Goal: Task Accomplishment & Management: Complete application form

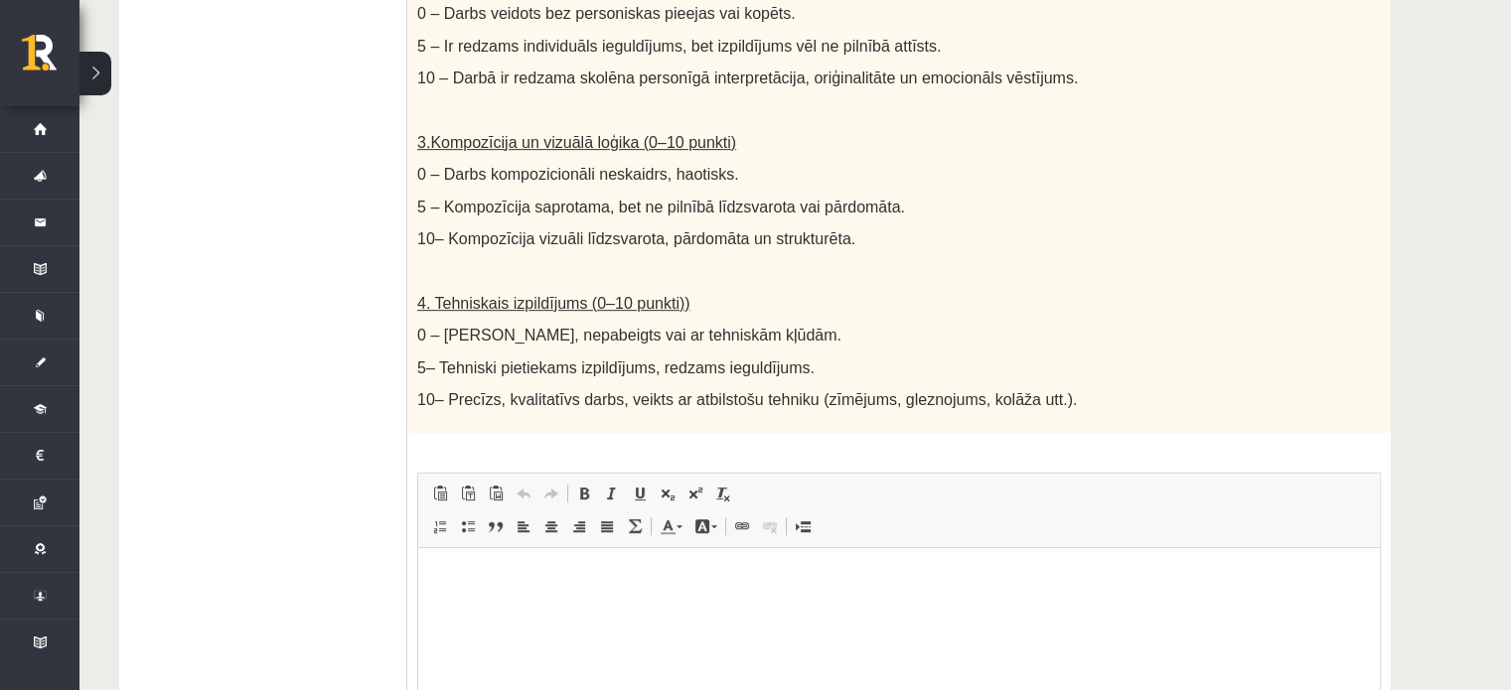
scroll to position [1144, 0]
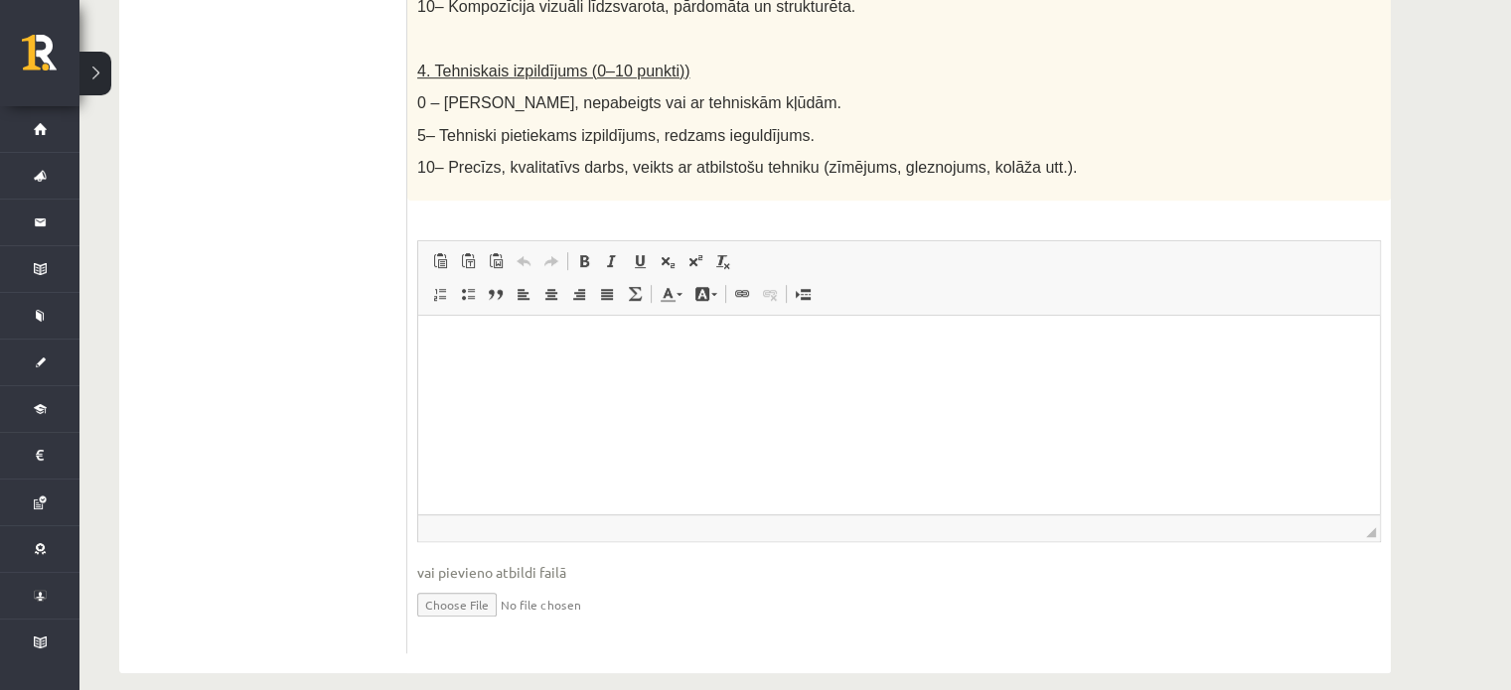
click at [500, 376] on html at bounding box center [898, 346] width 961 height 61
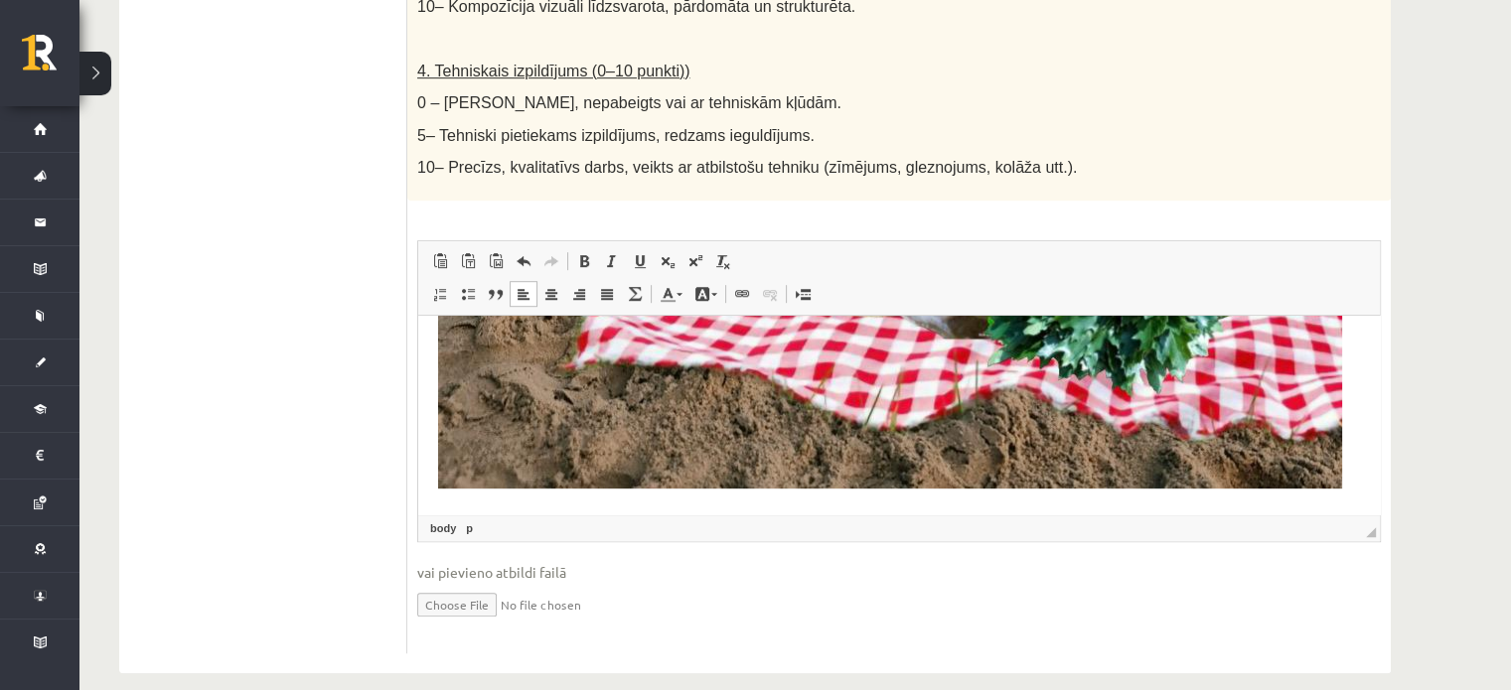
scroll to position [931, 0]
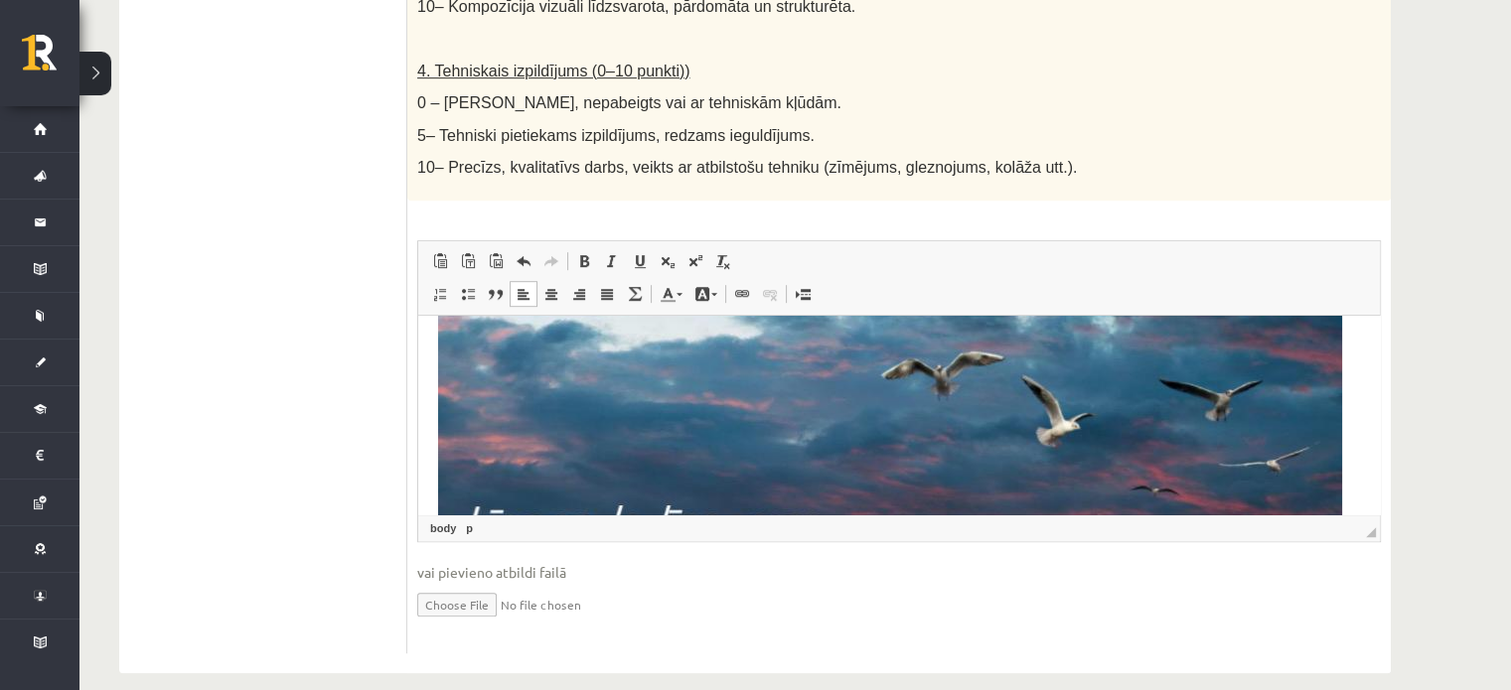
scroll to position [0, 0]
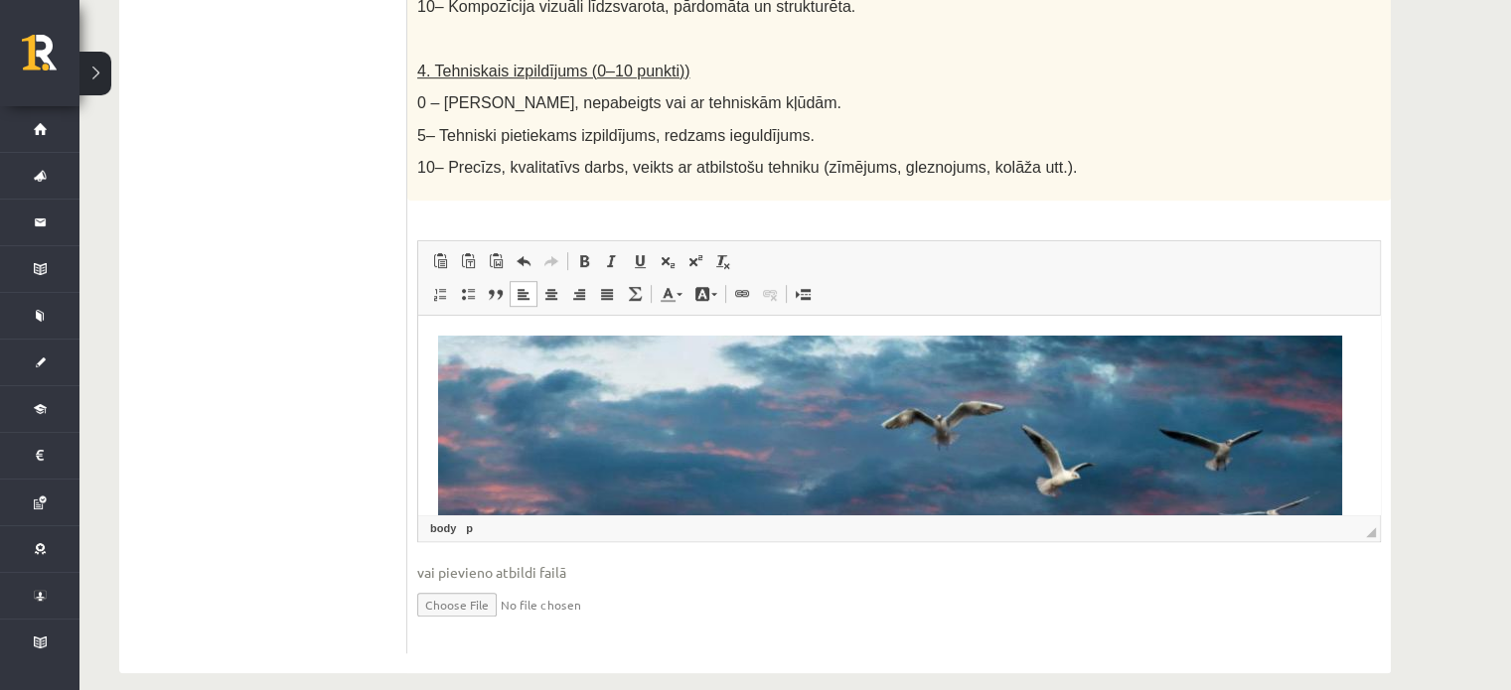
click at [464, 583] on input "file" at bounding box center [898, 603] width 963 height 41
type input "**********"
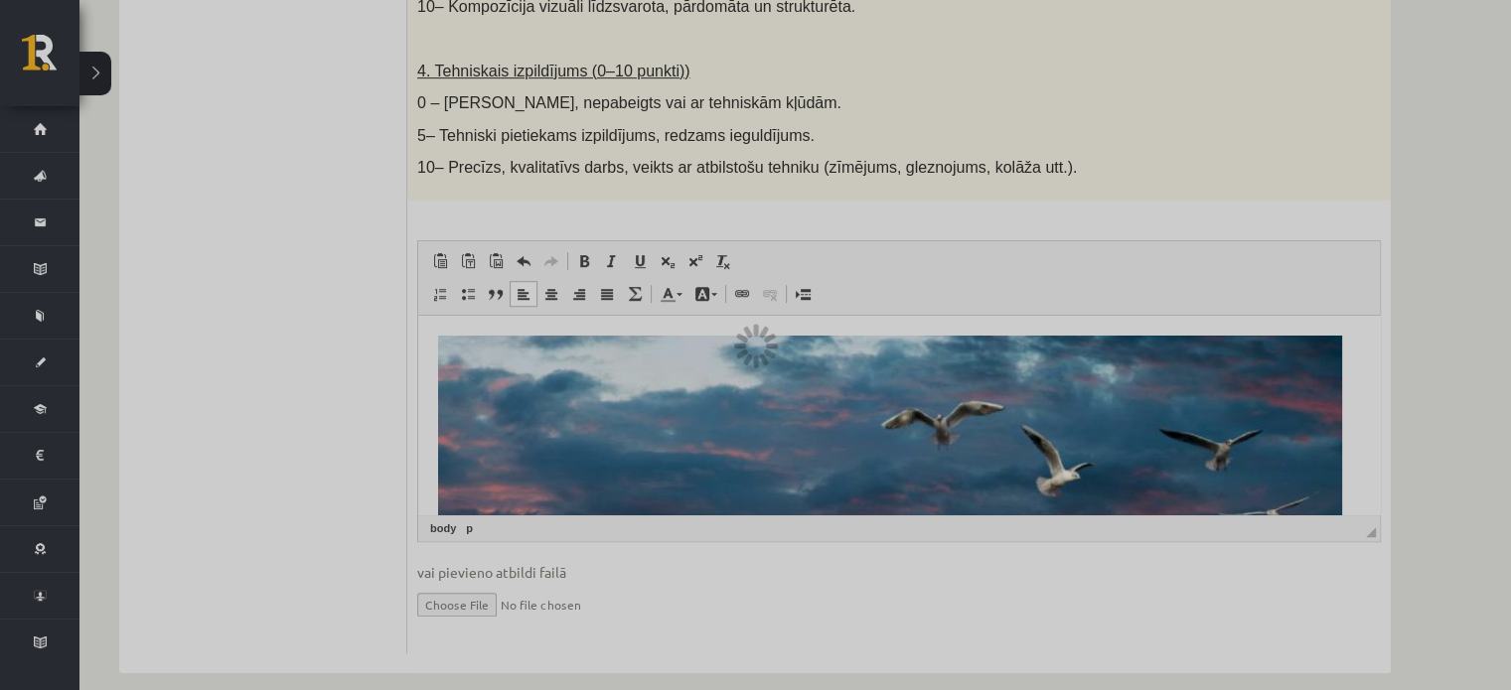
click at [628, 390] on div at bounding box center [755, 345] width 1511 height 690
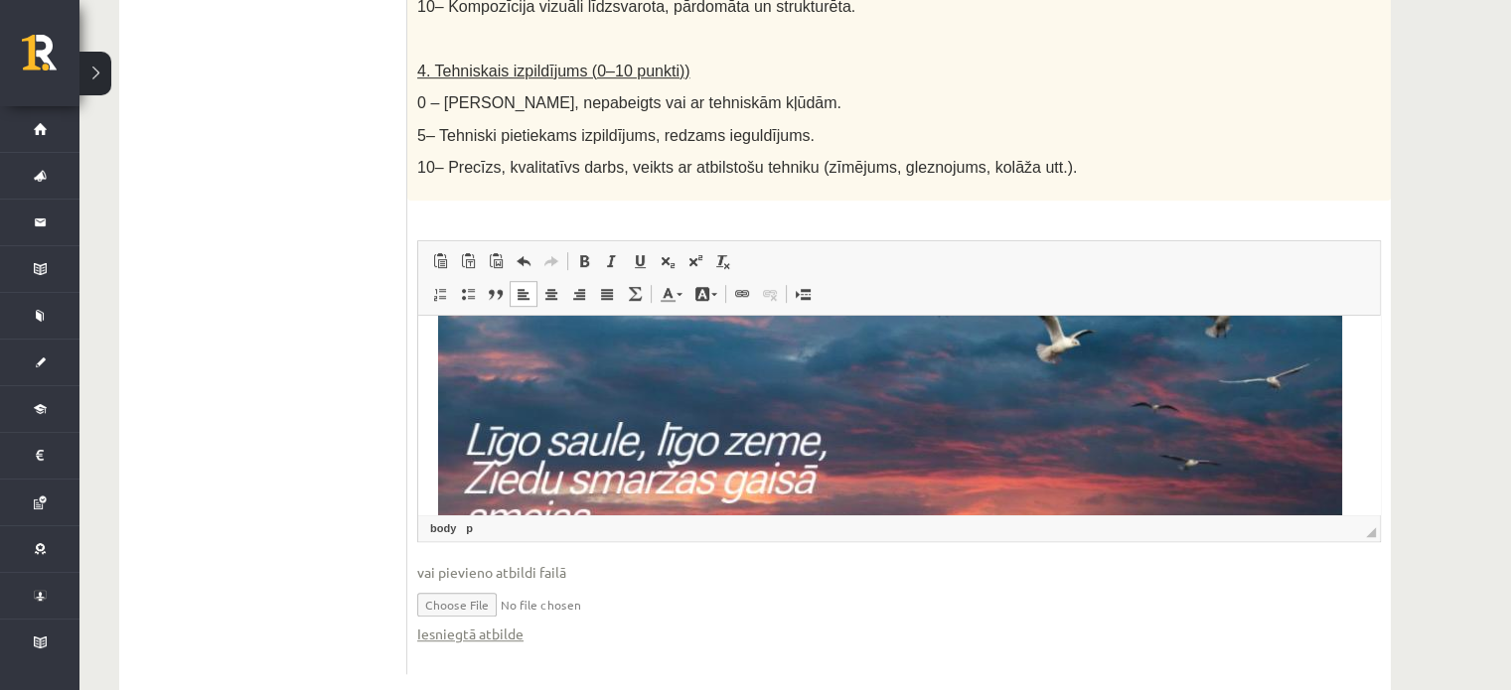
scroll to position [165, 0]
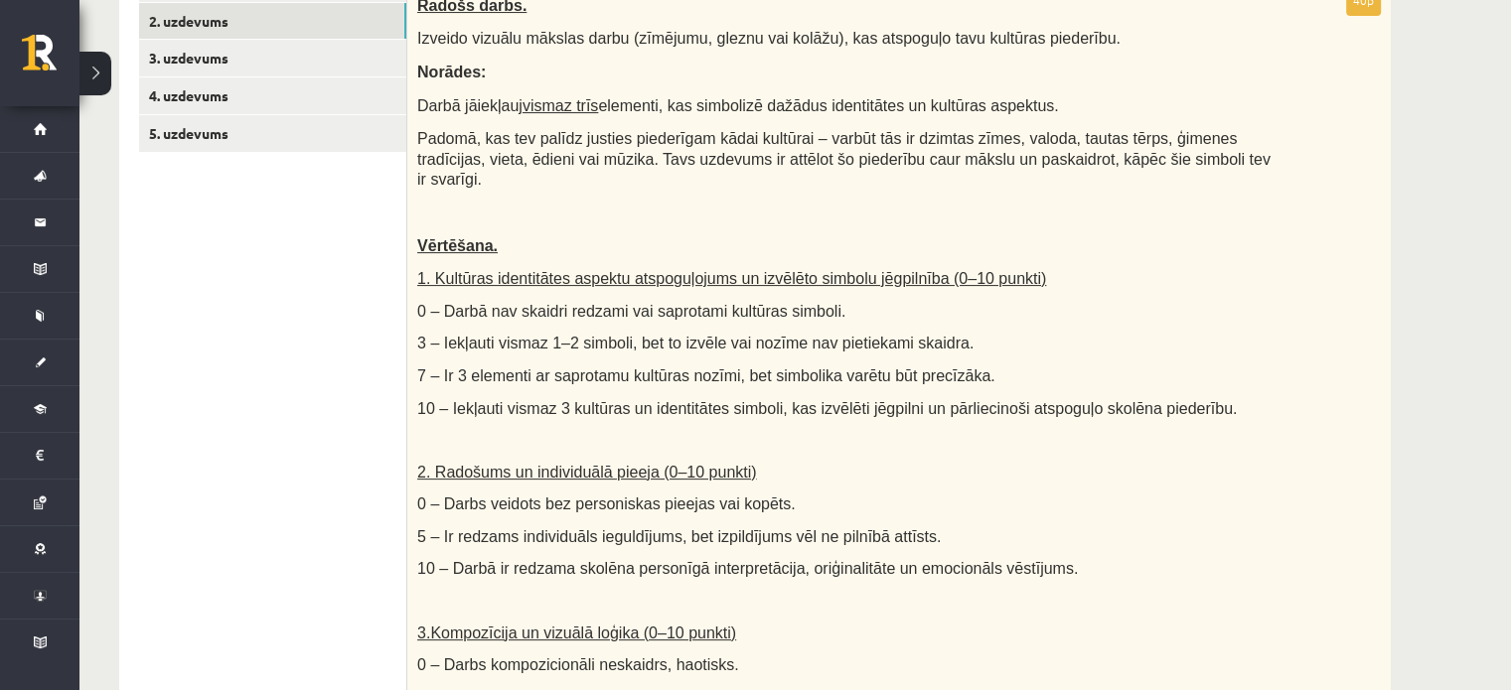
scroll to position [151, 0]
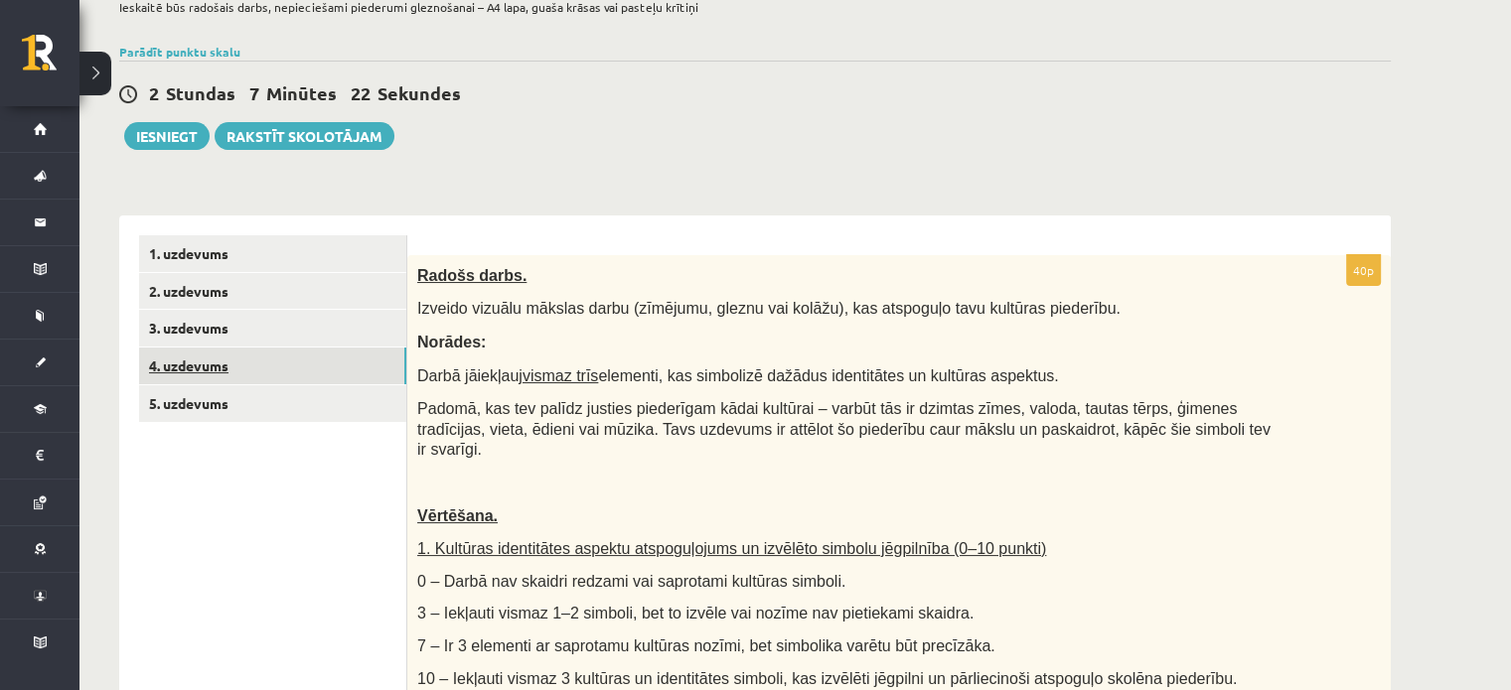
click at [202, 366] on link "4. uzdevums" at bounding box center [272, 366] width 267 height 37
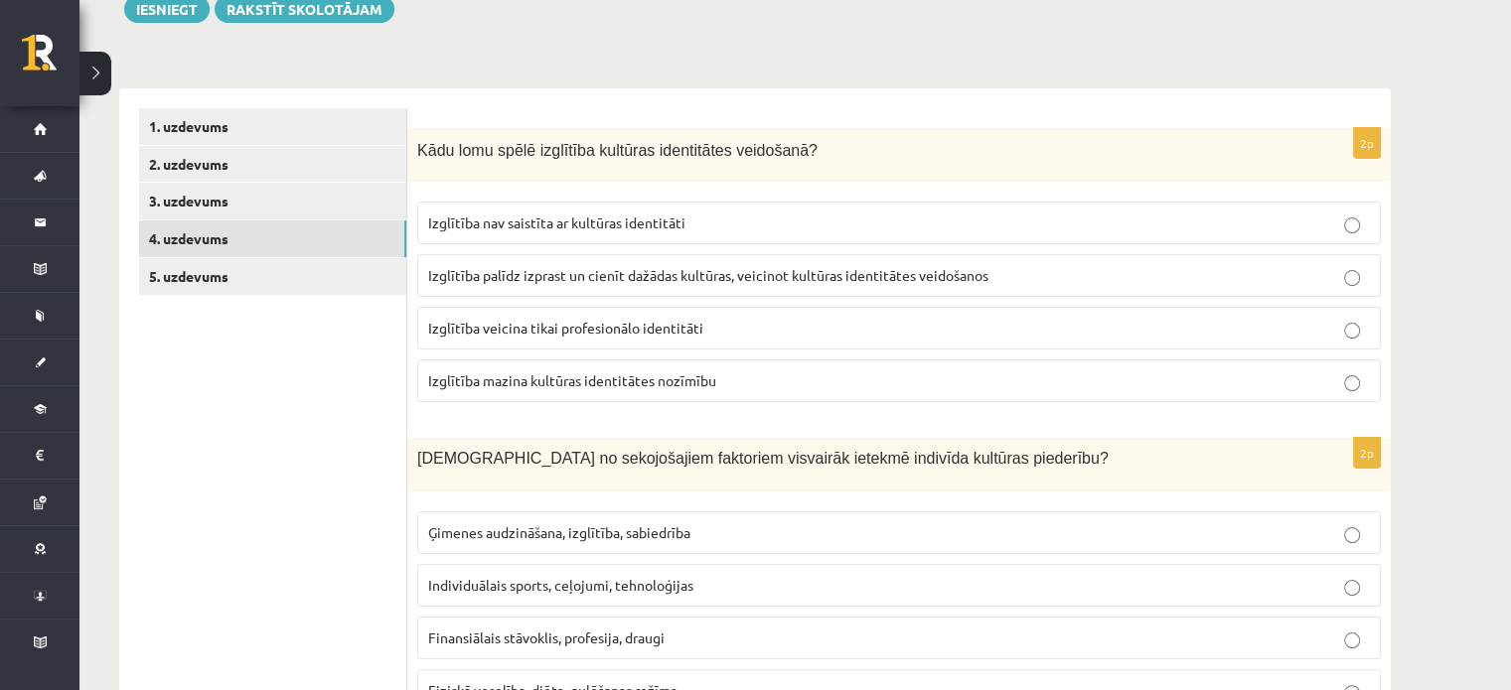
scroll to position [316, 0]
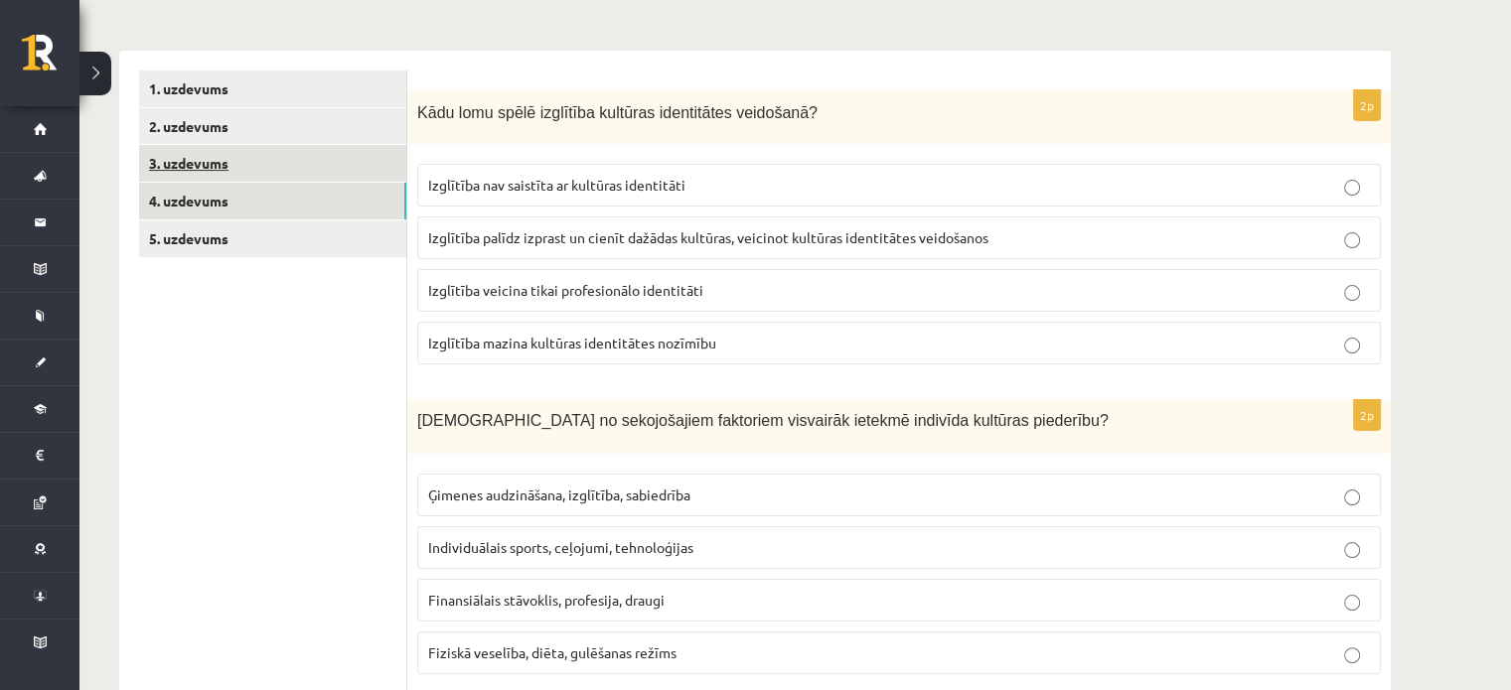
click at [242, 154] on link "3. uzdevums" at bounding box center [272, 163] width 267 height 37
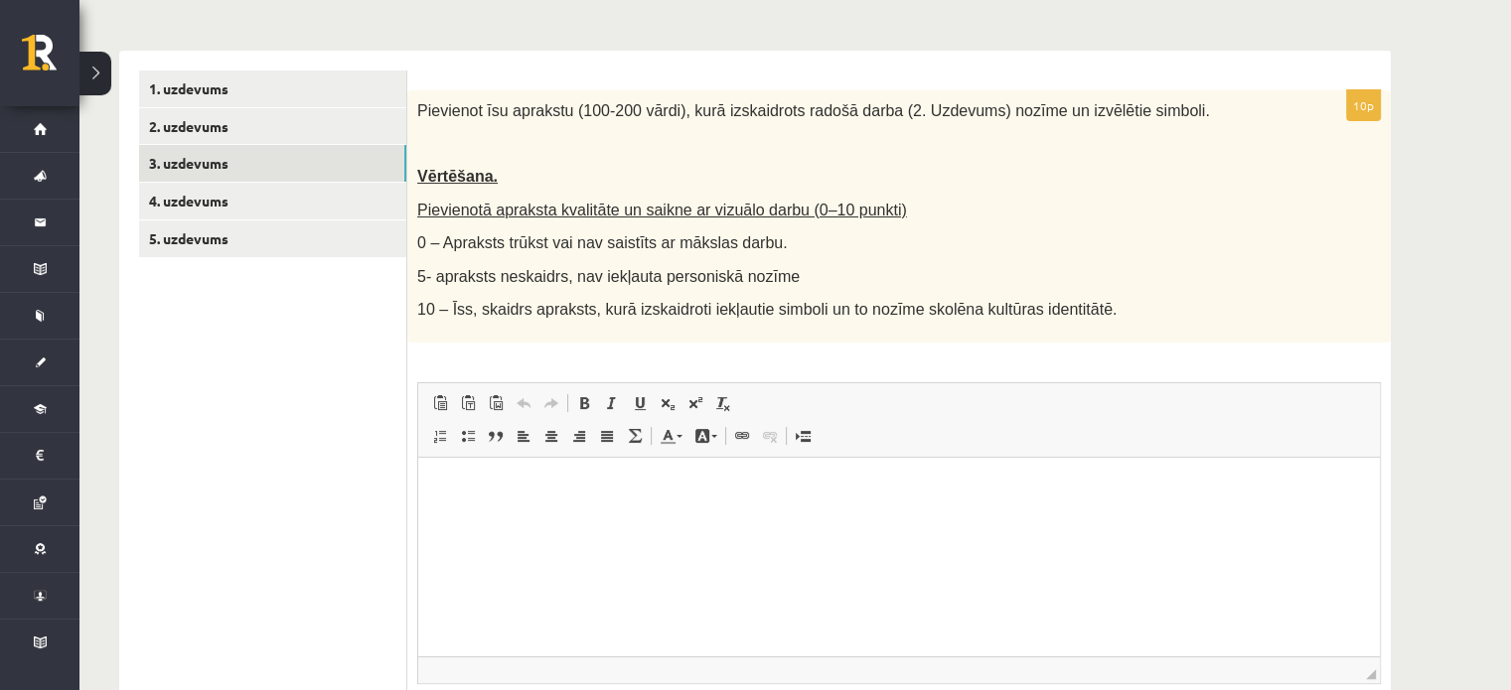
scroll to position [0, 0]
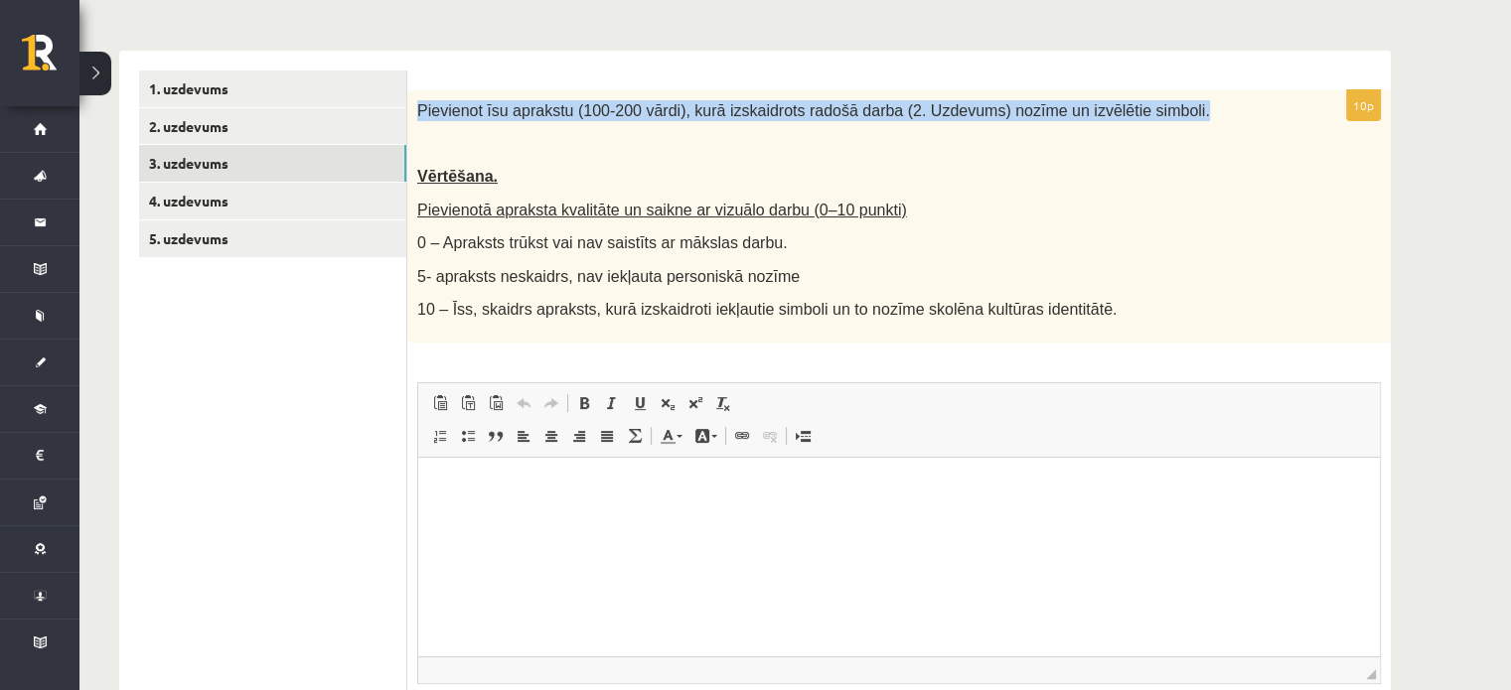
drag, startPoint x: 416, startPoint y: 108, endPoint x: 1278, endPoint y: 102, distance: 862.1
click at [1278, 102] on div "Pievienot īsu aprakstu (100-200 vārdi), kurā izskaidrots radošā darba (2. Uzdev…" at bounding box center [898, 216] width 983 height 252
copy span "Pievienot īsu aprakstu (100-200 vārdi), kurā izskaidrots radošā darba (2. Uzdev…"
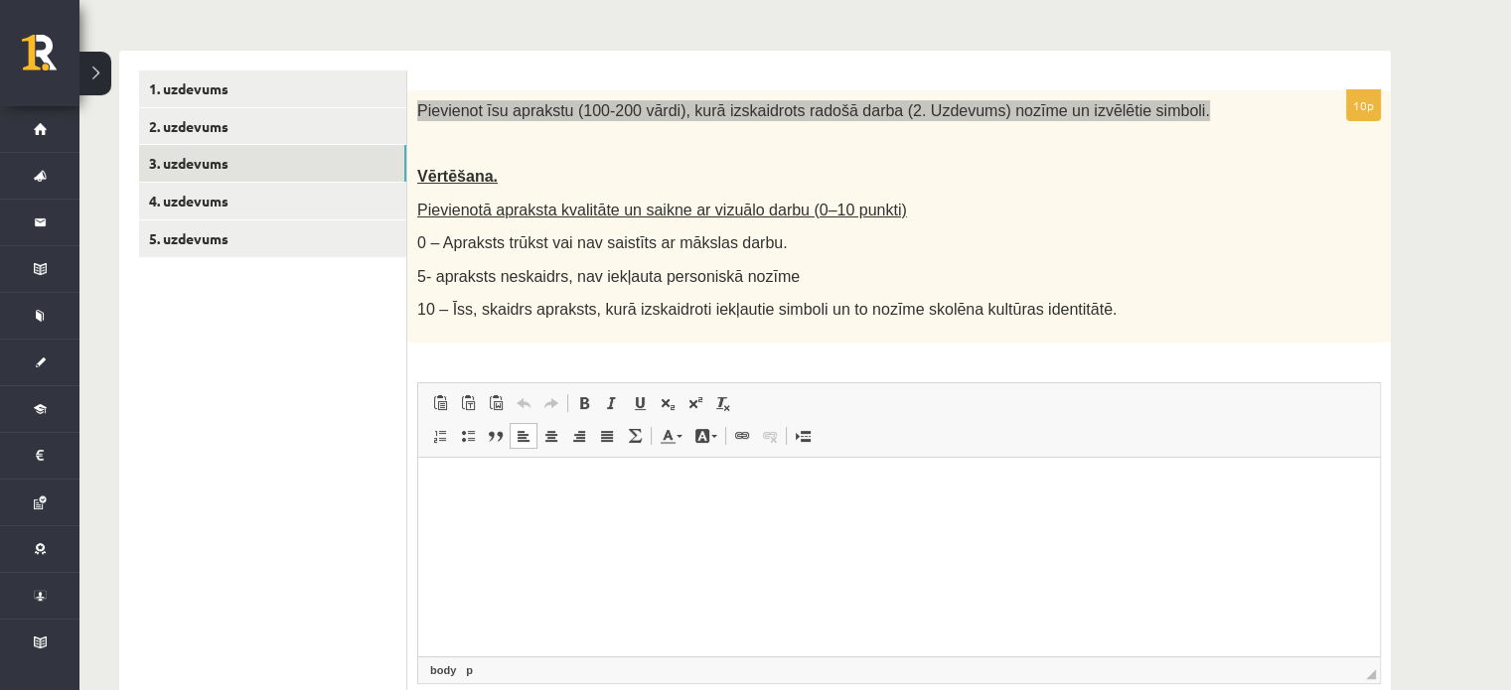
click at [812, 504] on html at bounding box center [898, 488] width 961 height 61
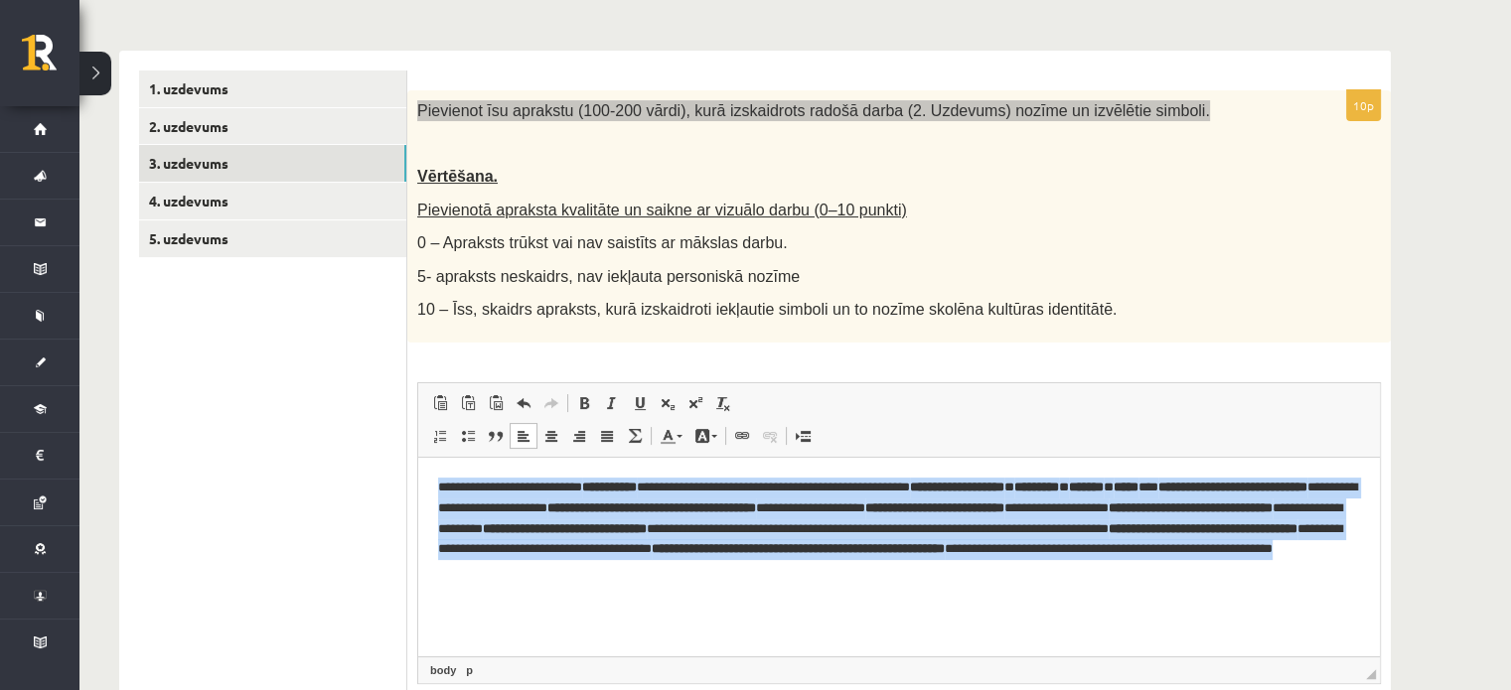
drag, startPoint x: 440, startPoint y: 492, endPoint x: 1178, endPoint y: 529, distance: 738.9
click at [1311, 601] on html "**********" at bounding box center [898, 529] width 961 height 143
click at [586, 392] on link "Bold Keyboard shortcut Ctrl+B" at bounding box center [584, 403] width 28 height 26
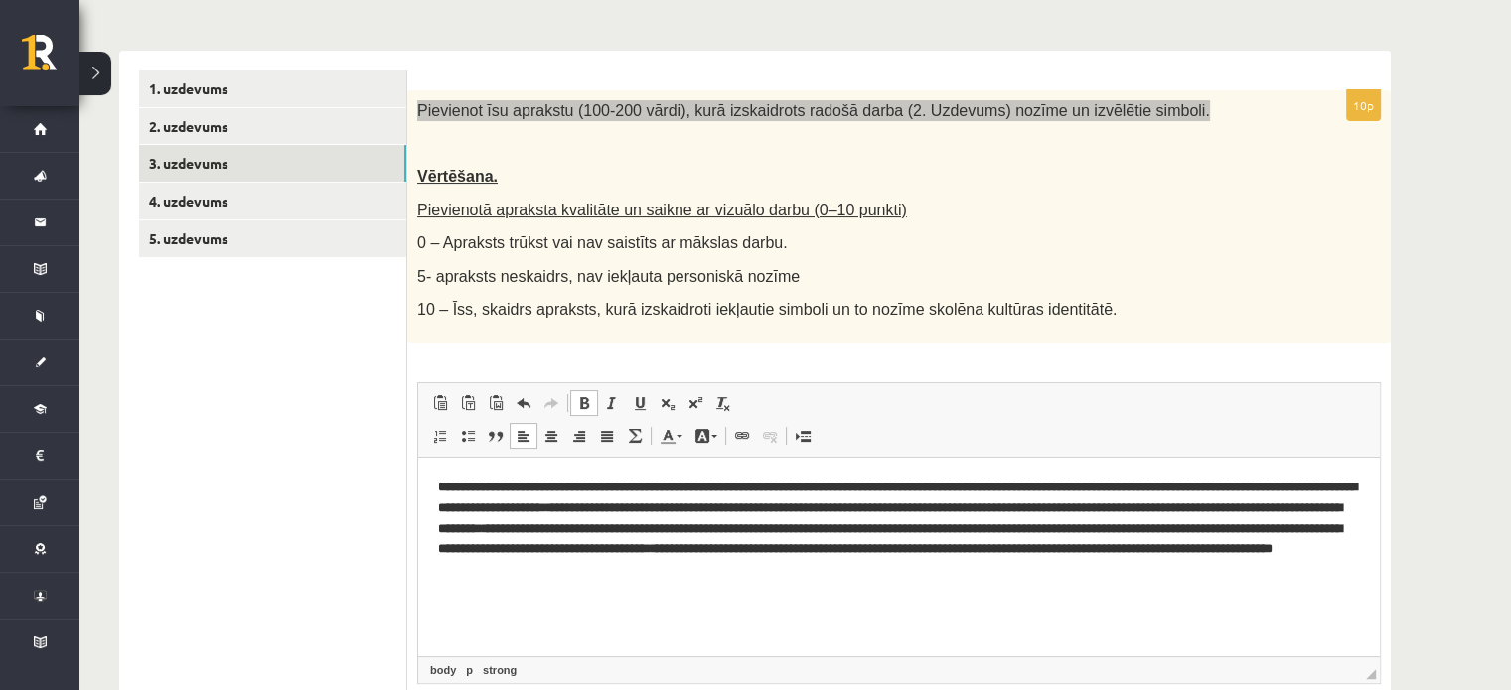
click at [586, 392] on link "Bold Keyboard shortcut Ctrl+B" at bounding box center [584, 403] width 28 height 26
click at [682, 601] on html "**********" at bounding box center [898, 529] width 961 height 143
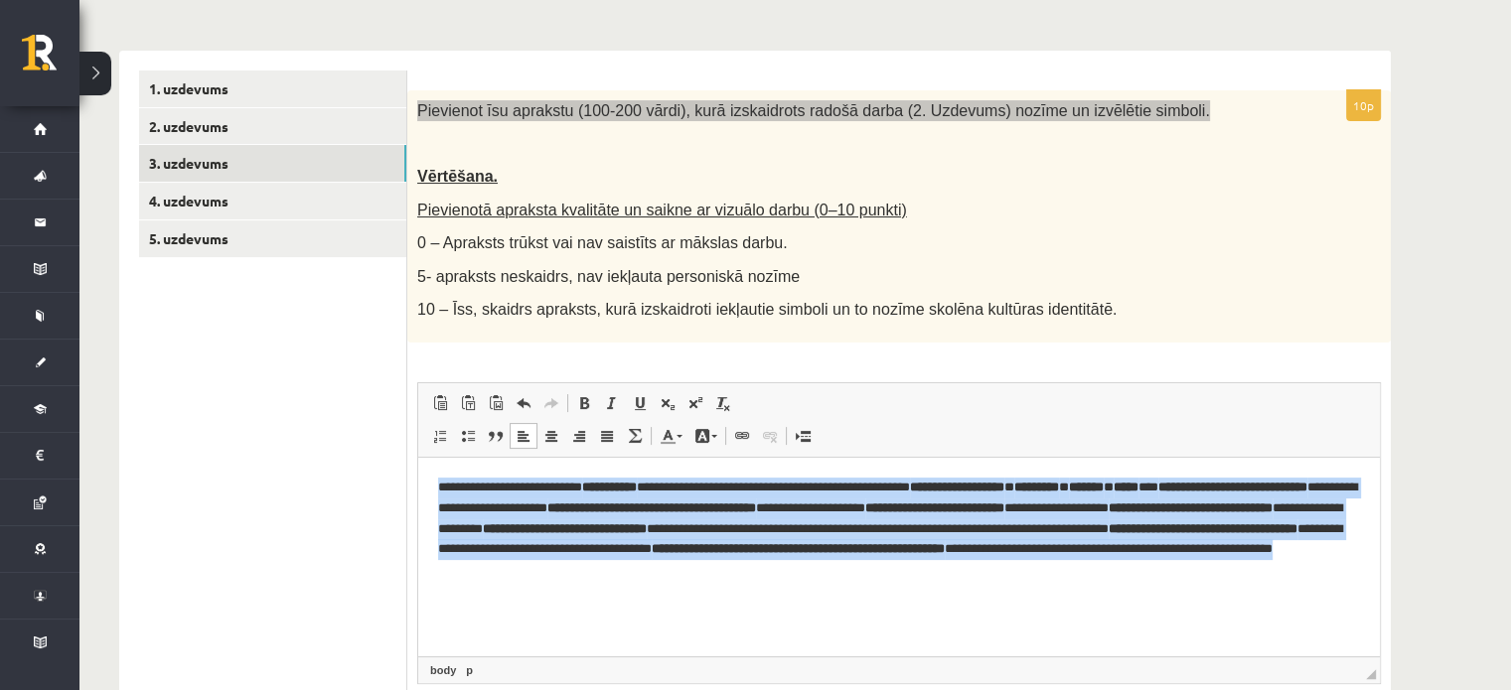
drag, startPoint x: 1128, startPoint y: 582, endPoint x: 284, endPoint y: 457, distance: 853.4
click at [418, 458] on html "**********" at bounding box center [898, 529] width 961 height 143
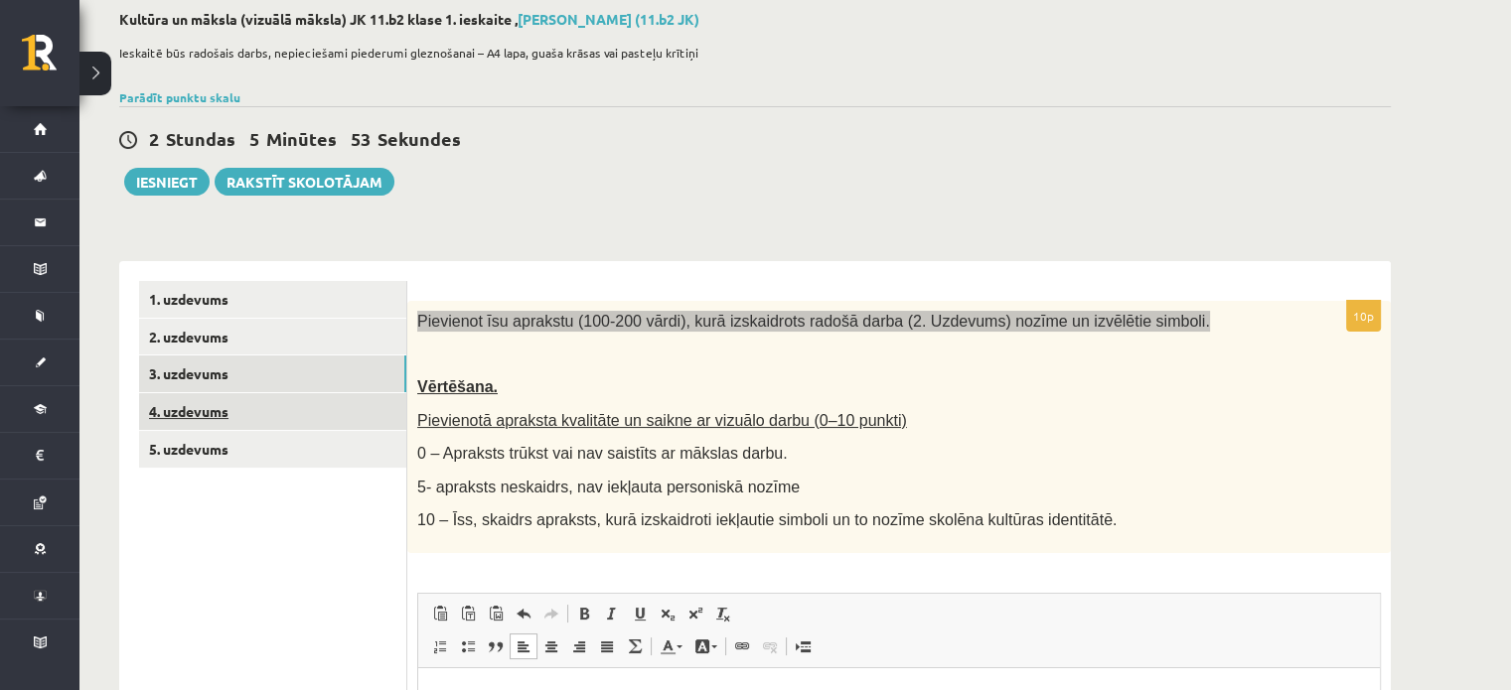
scroll to position [165, 0]
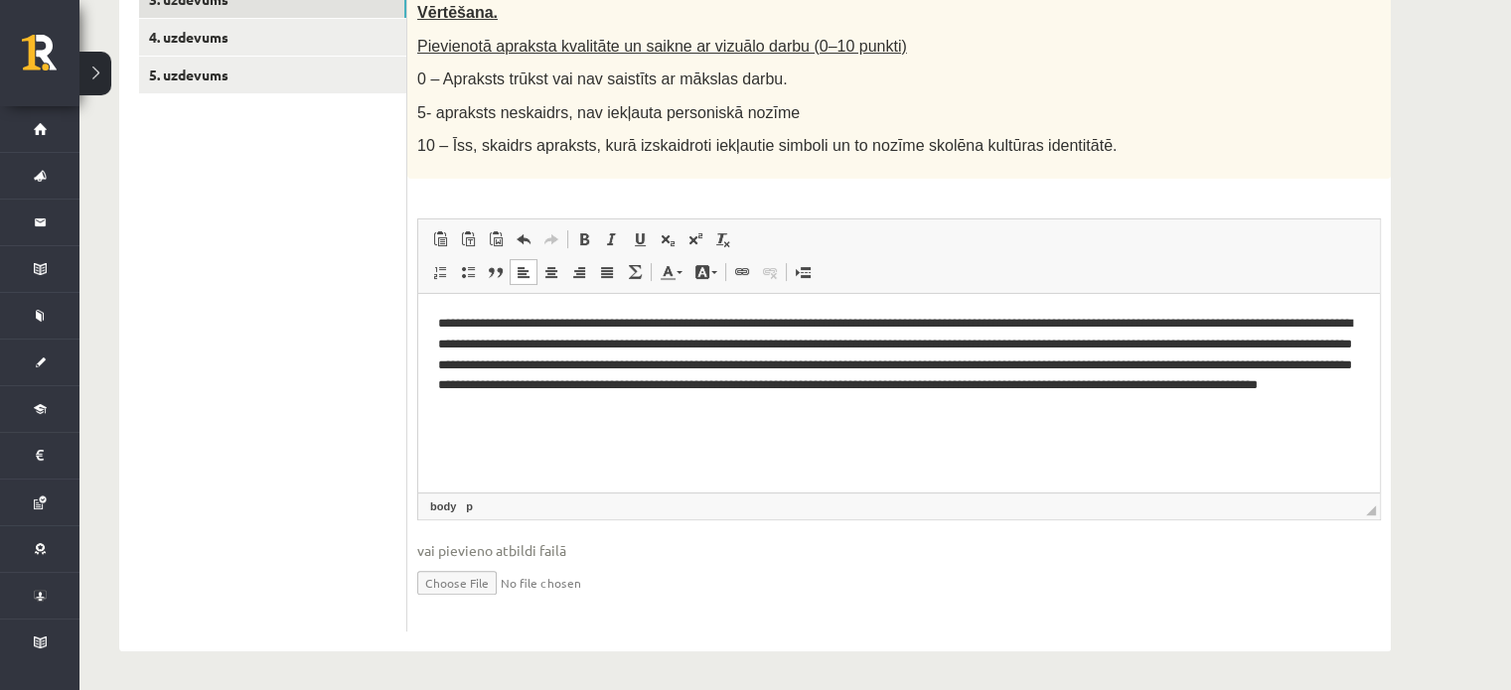
click at [322, 394] on ul "1. uzdevums 2. uzdevums 3. uzdevums 4. uzdevums 5. uzdevums" at bounding box center [273, 269] width 268 height 725
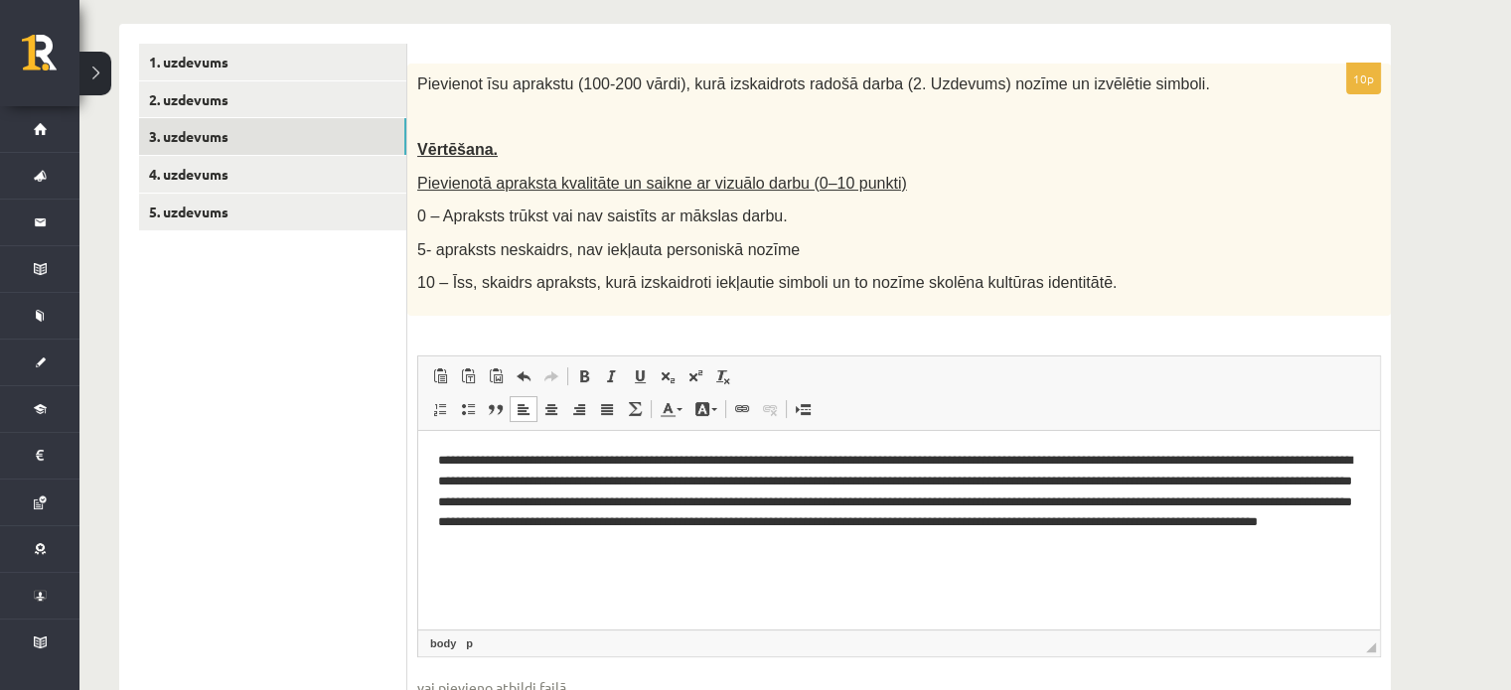
scroll to position [314, 0]
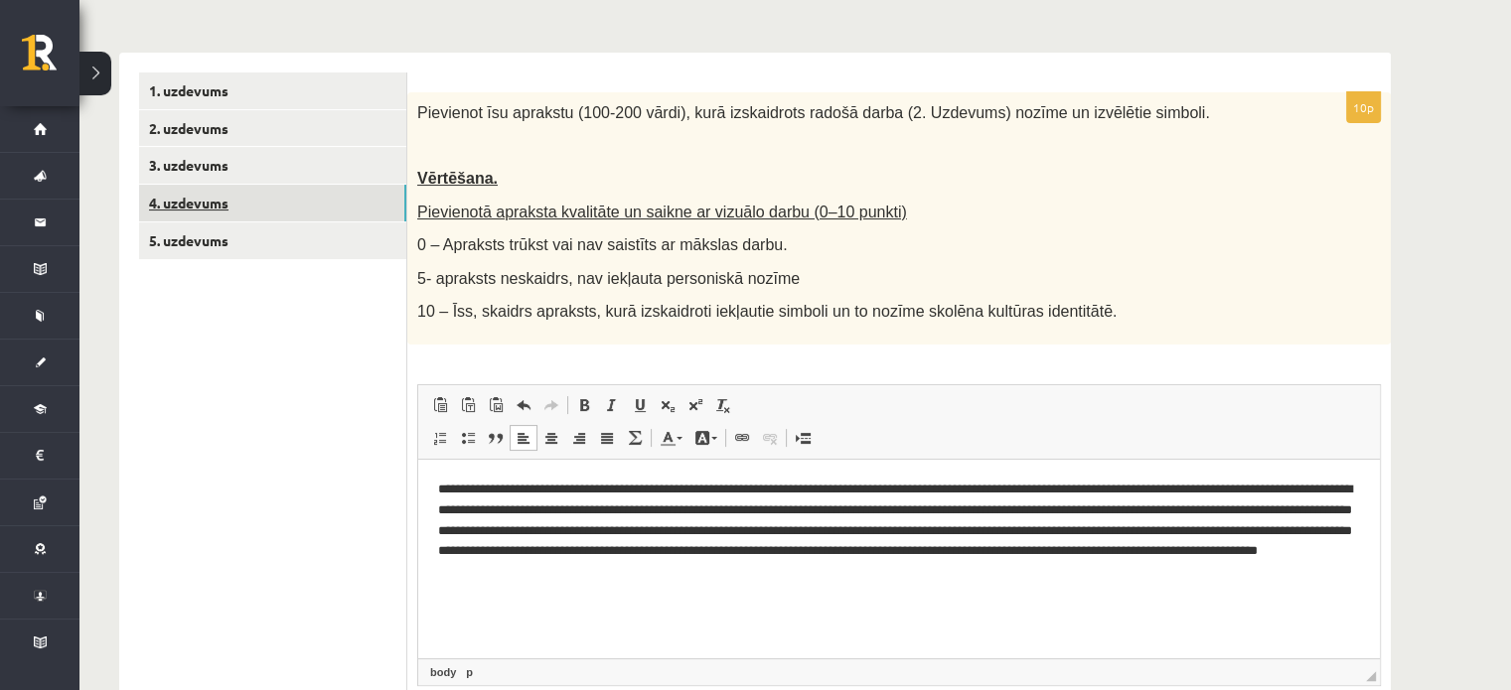
click at [191, 198] on link "4. uzdevums" at bounding box center [272, 203] width 267 height 37
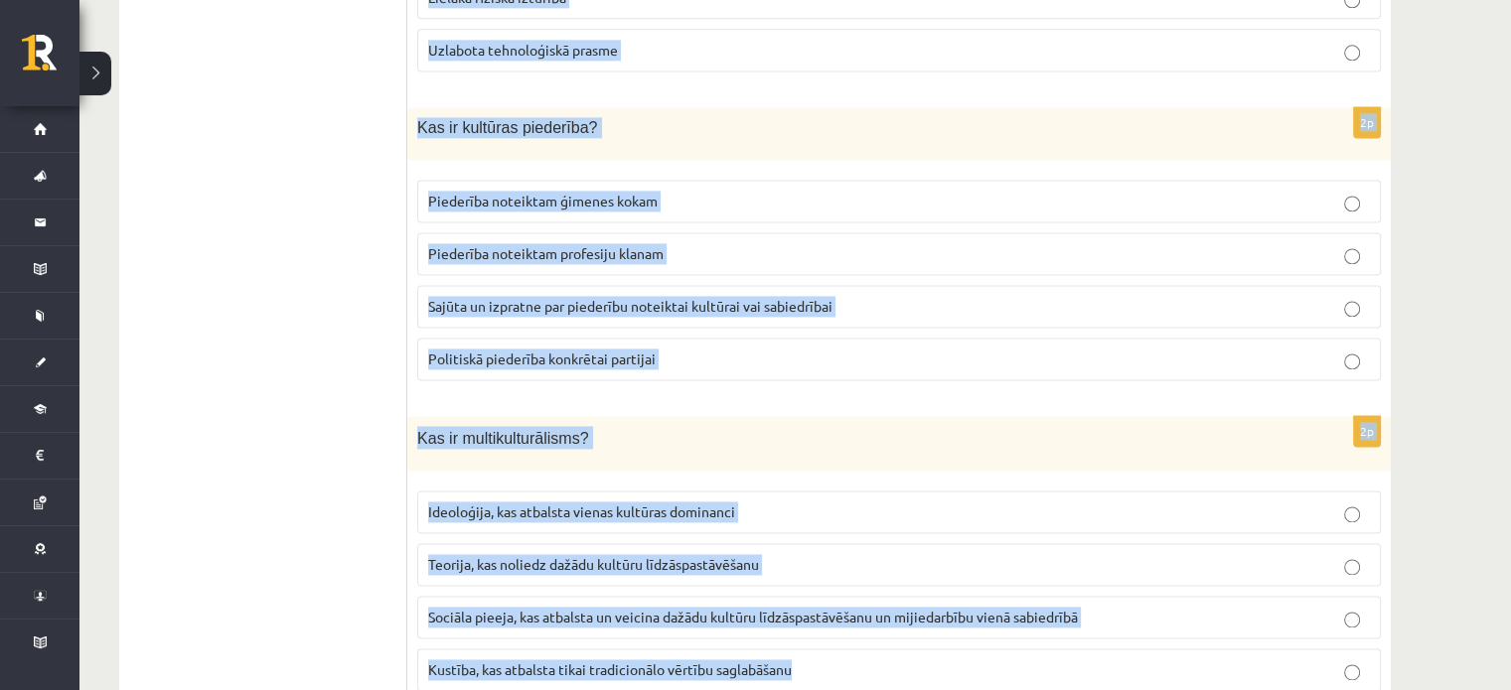
scroll to position [2837, 0]
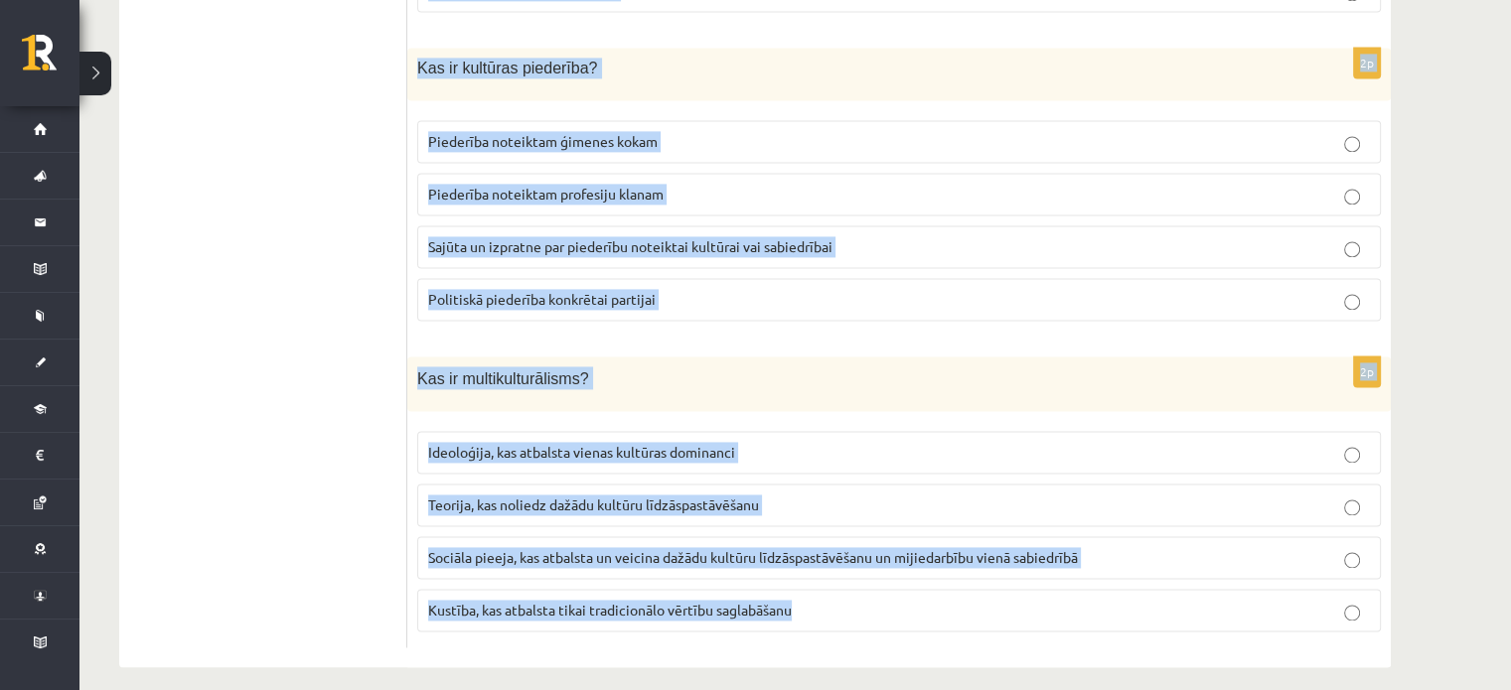
drag, startPoint x: 416, startPoint y: 110, endPoint x: 1450, endPoint y: 615, distance: 1150.5
copy form "Lore ipsu dolor sitametco adipisci elitseddoei temporinc? Utlaboree dol magnaal…"
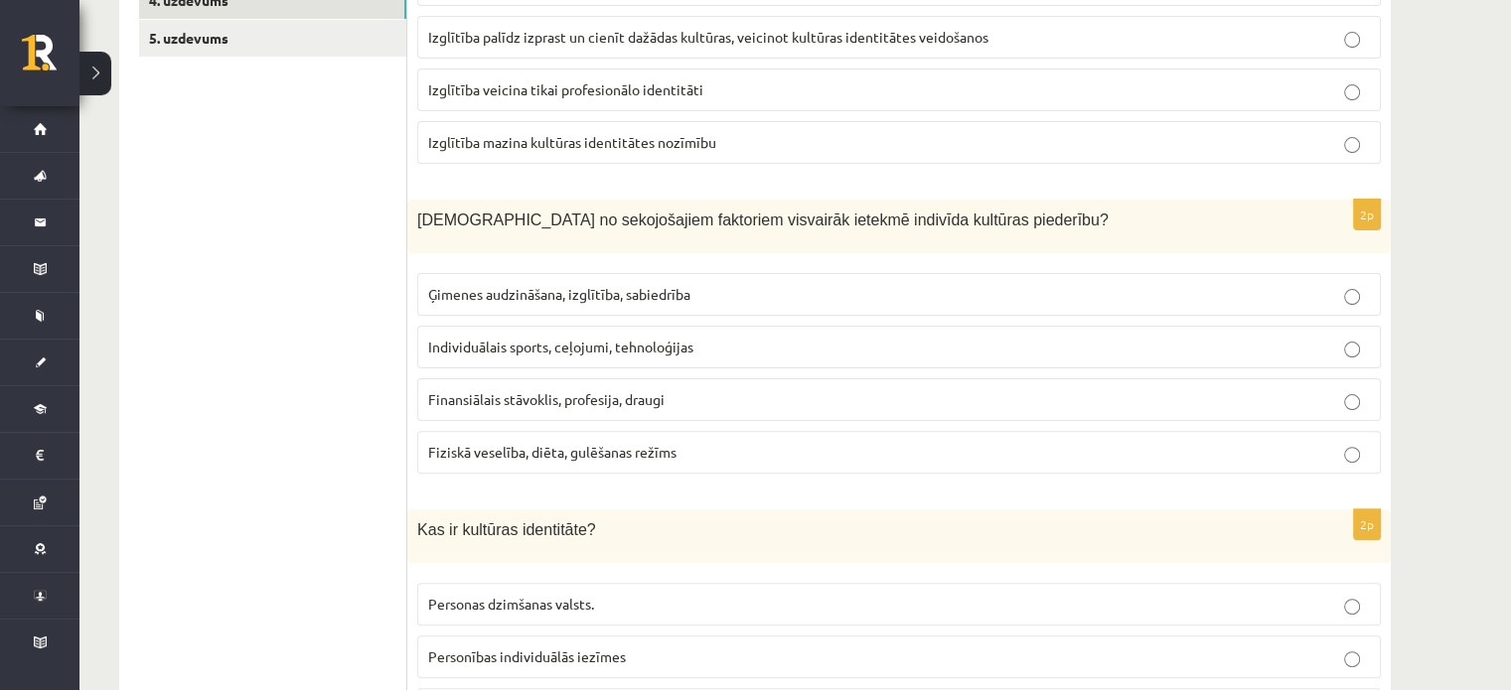
scroll to position [188, 0]
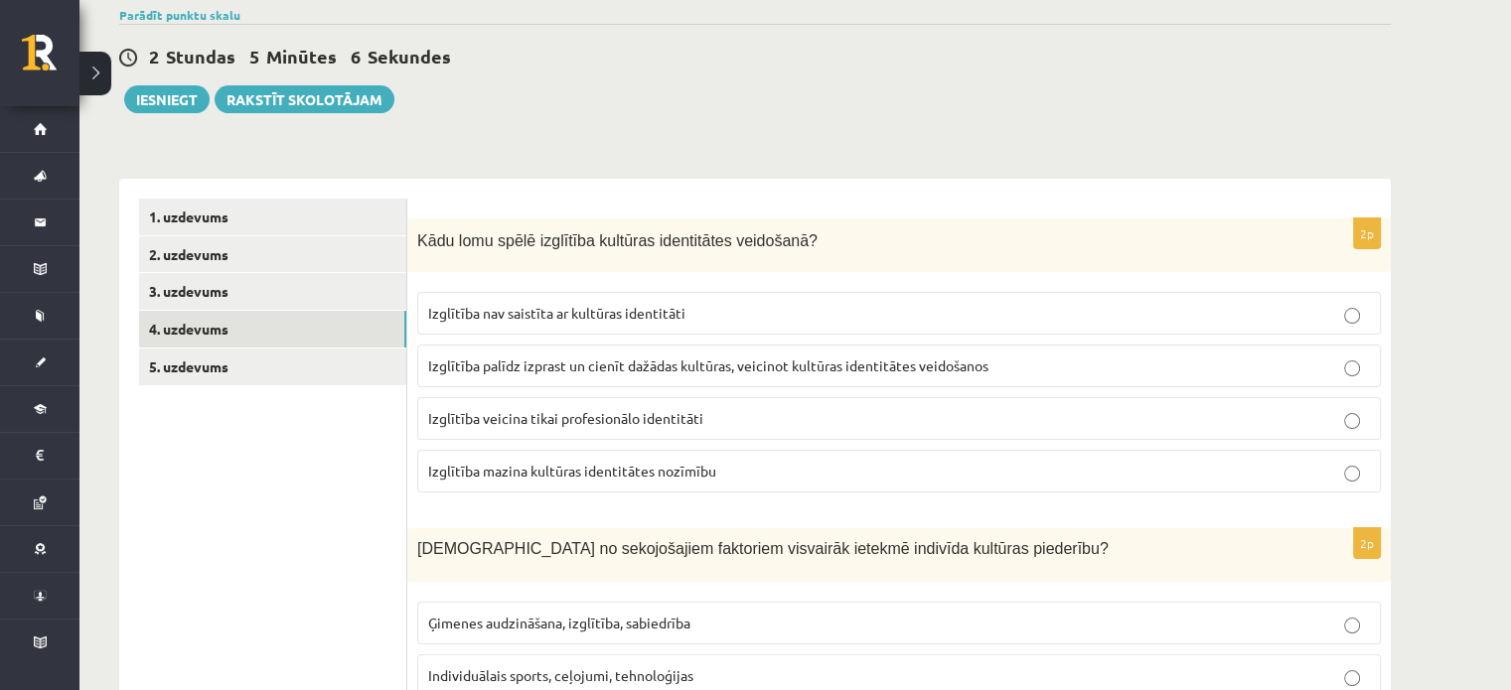
click at [554, 372] on span "Izglītība palīdz izprast un cienīt dažādas kultūras, veicinot kultūras identitā…" at bounding box center [708, 366] width 560 height 18
click at [528, 605] on label "Ģimenes audzināšana, izglītība, sabiedrība" at bounding box center [898, 623] width 963 height 43
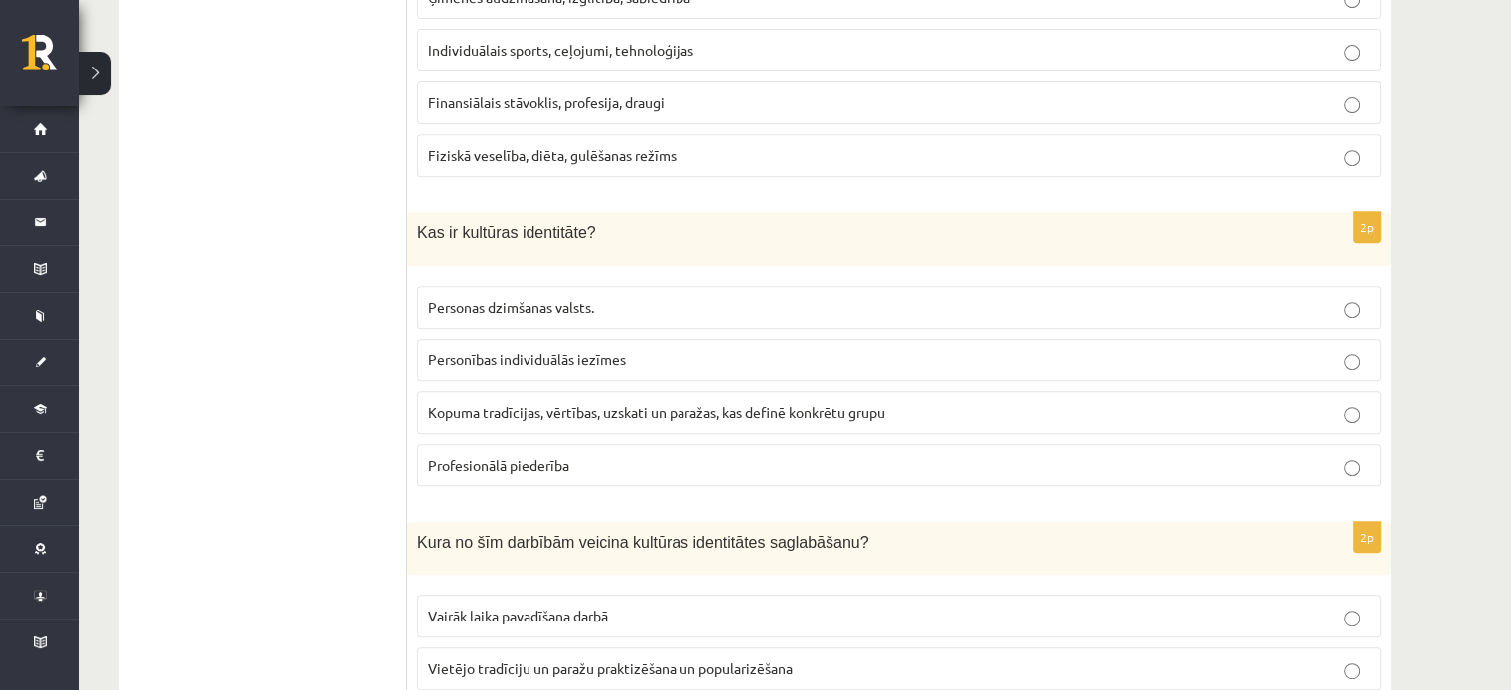
scroll to position [850, 0]
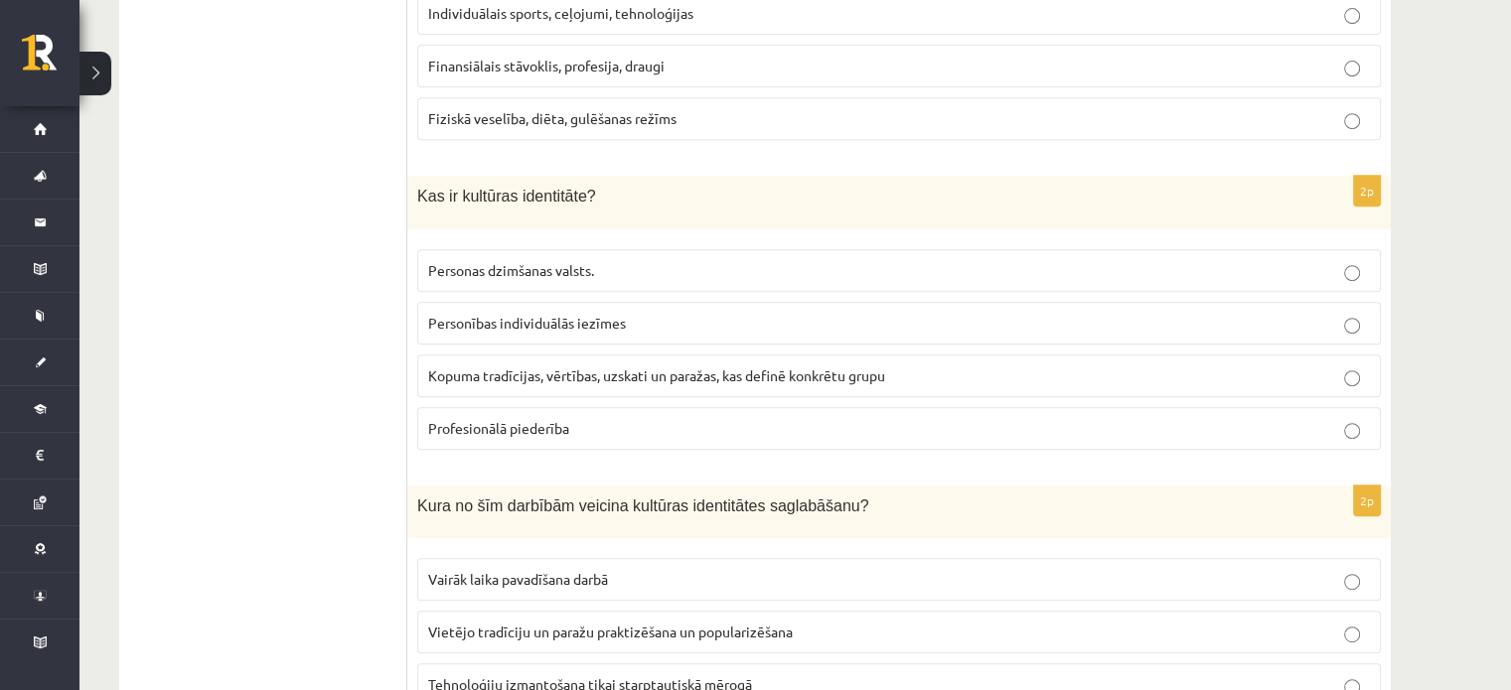
click at [505, 356] on label "Kopuma tradīcijas, vērtības, uzskati un paražas, kas definē konkrētu grupu" at bounding box center [898, 376] width 963 height 43
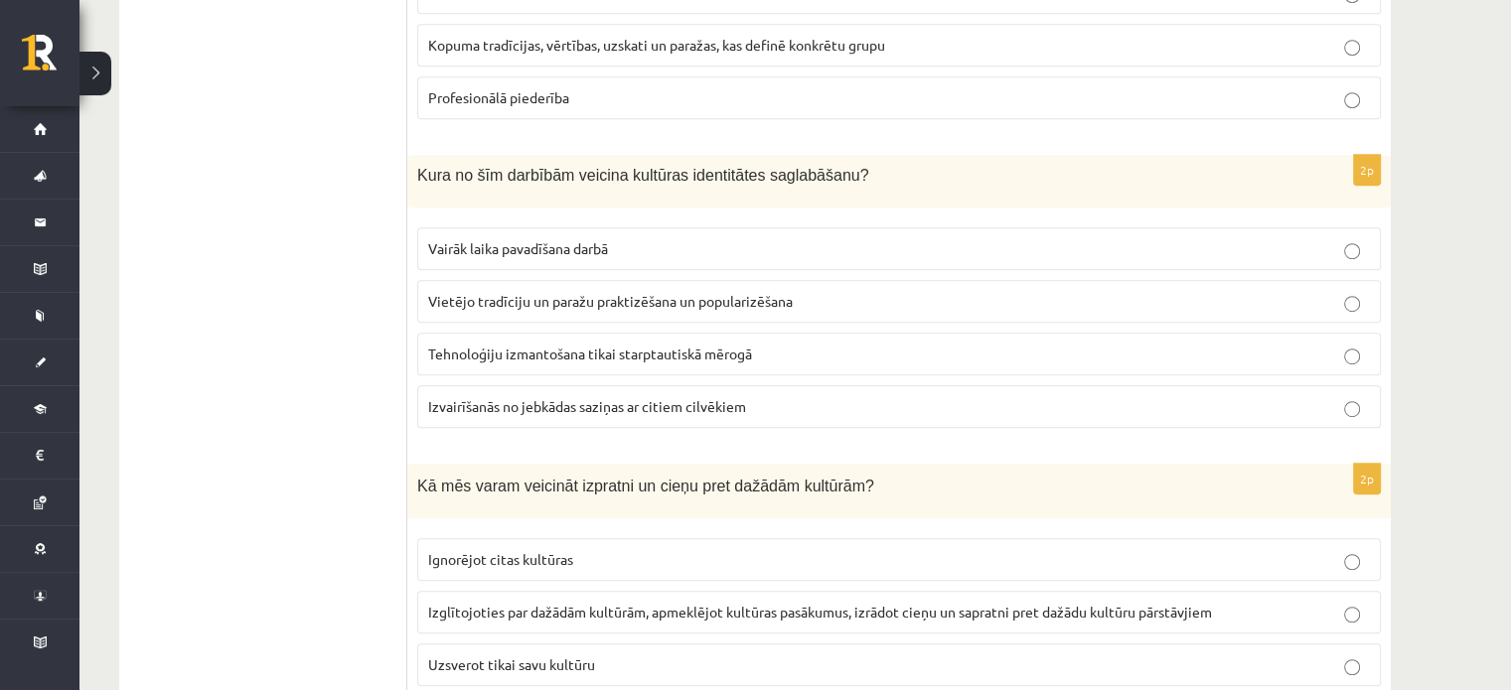
scroll to position [1347, 0]
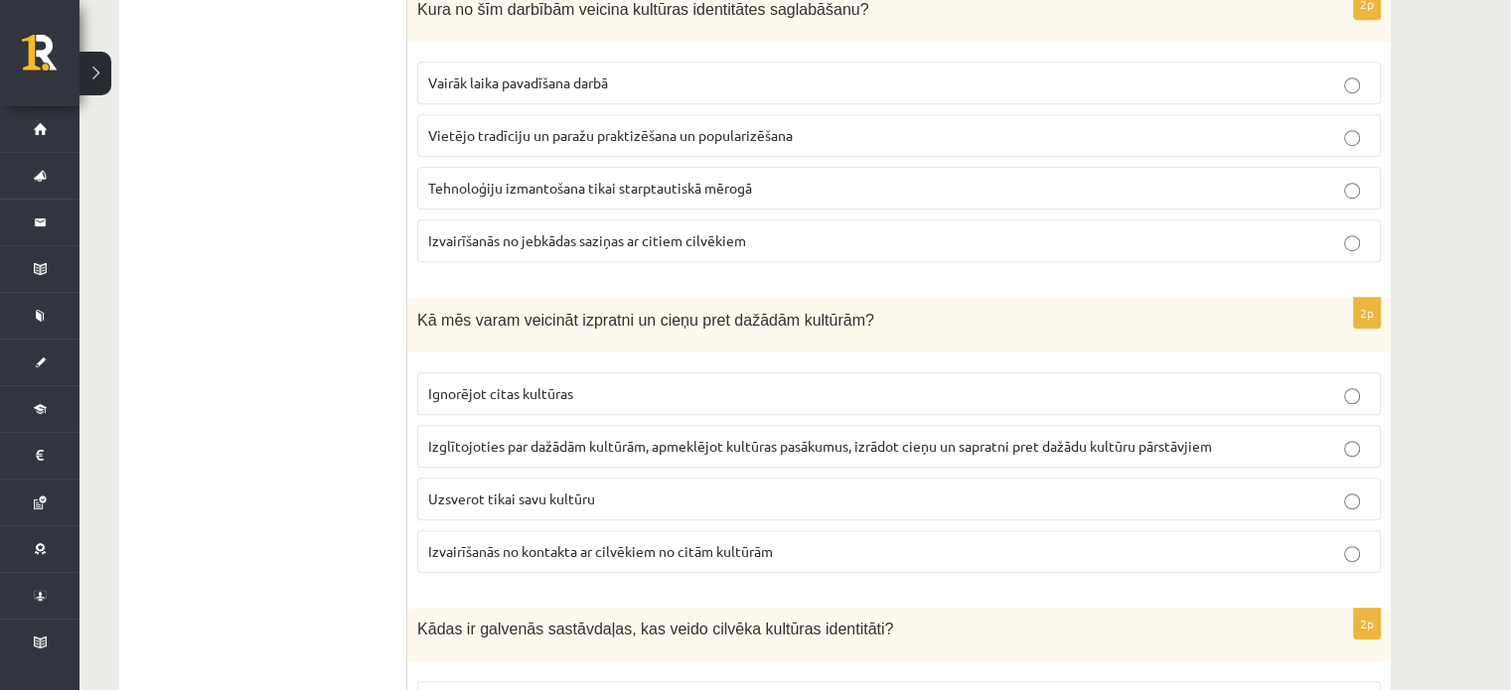
click at [628, 126] on span "Vietējo tradīciju un paražu praktizēšana un popularizēšana" at bounding box center [610, 135] width 365 height 18
click at [557, 437] on span "Izglītojoties par dažādām kultūrām, apmeklējot kultūras pasākumus, izrādot cieņ…" at bounding box center [820, 446] width 784 height 18
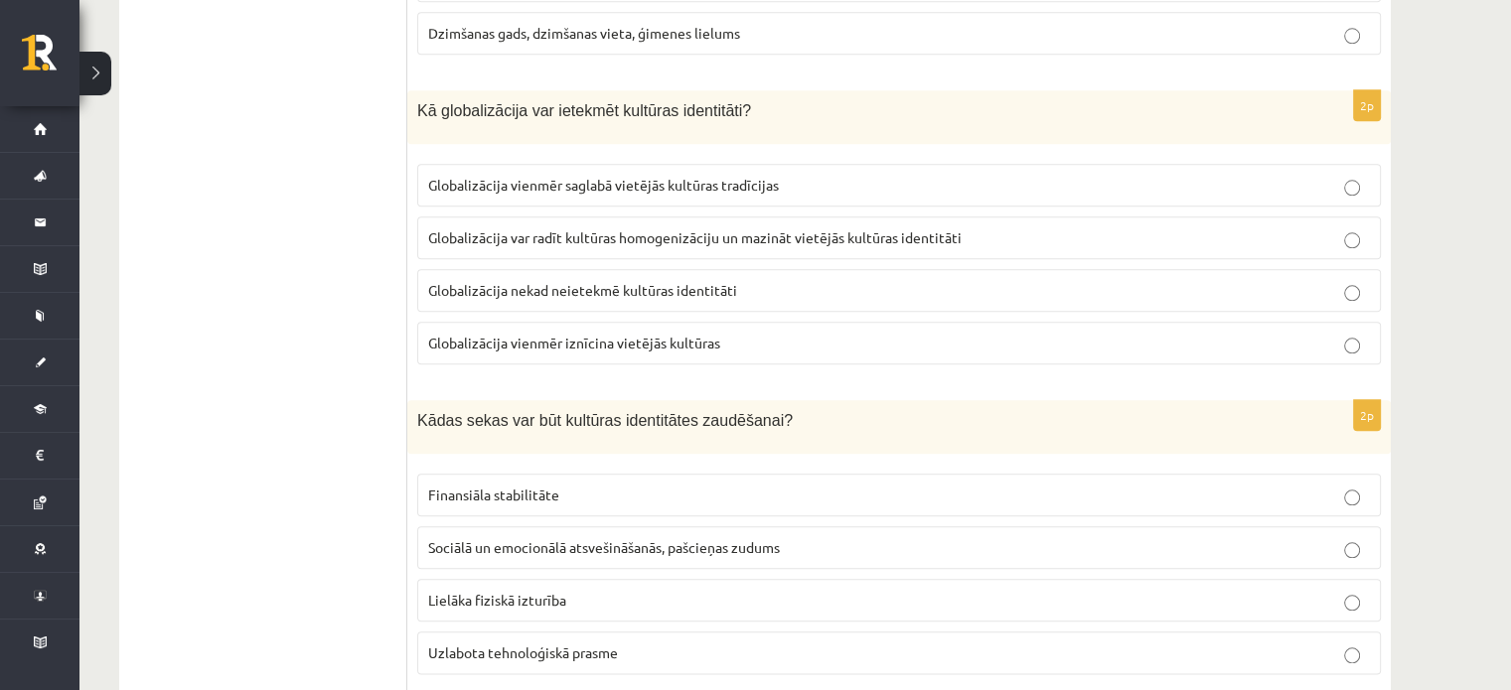
scroll to position [2837, 0]
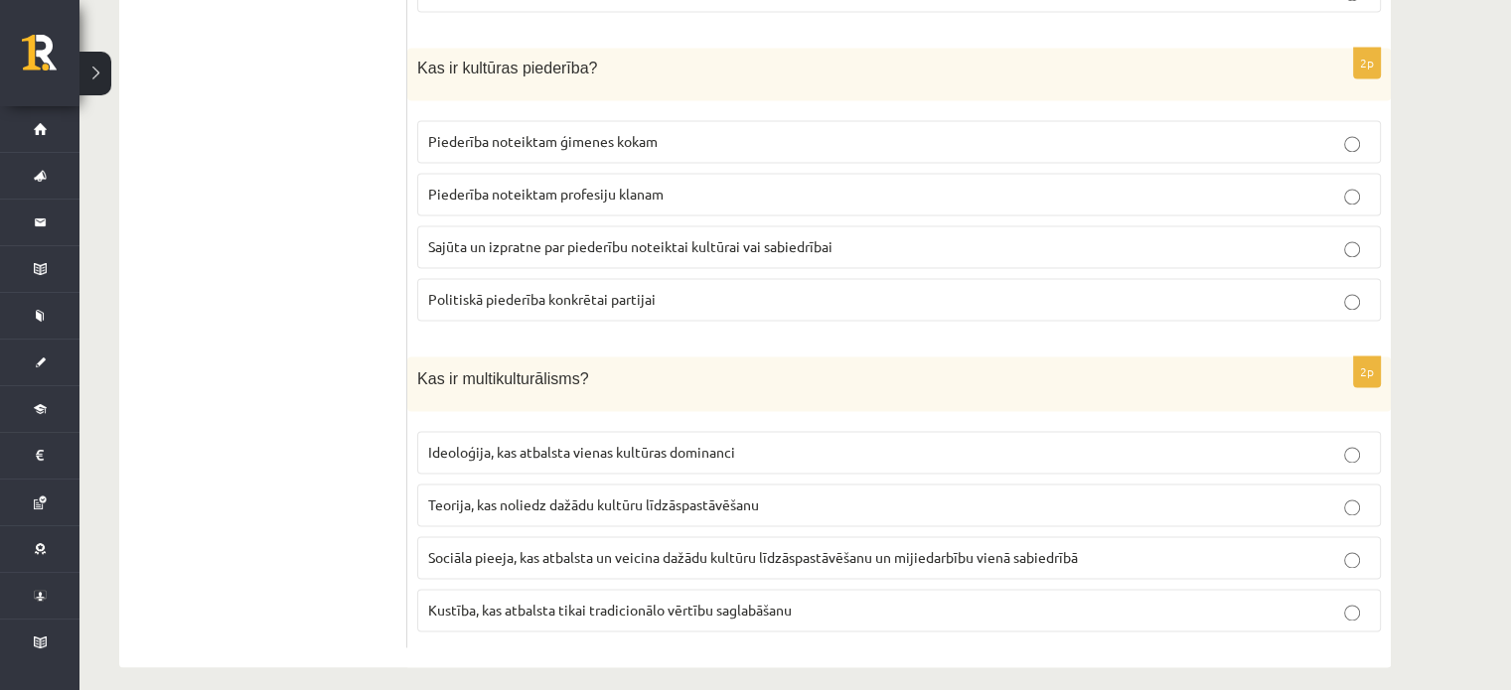
click at [638, 554] on label "Sociāla pieeja, kas atbalsta un veicina dažādu kultūru līdzāspastāvēšanu un mij…" at bounding box center [898, 557] width 963 height 43
click at [631, 237] on span "Sajūta un izpratne par piederību noteiktai kultūrai vai sabiedrībai" at bounding box center [630, 246] width 404 height 18
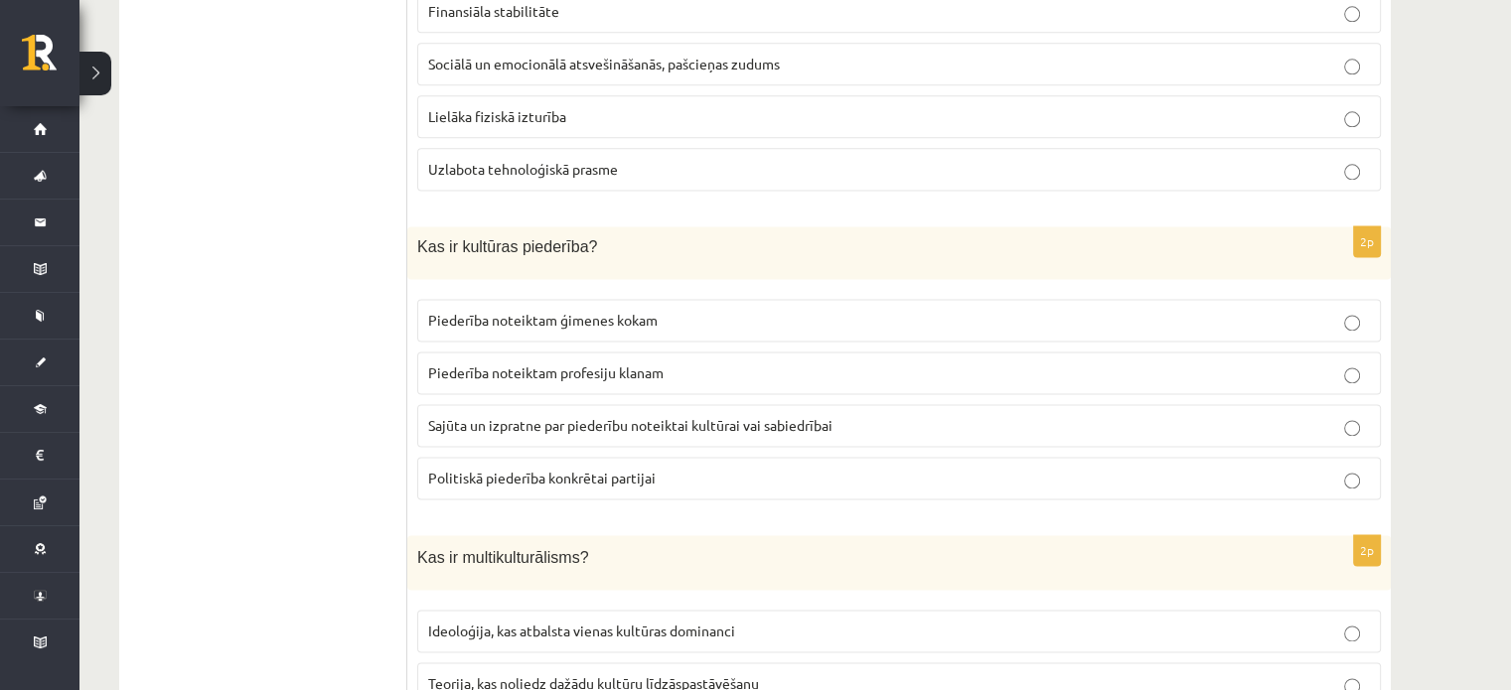
scroll to position [2506, 0]
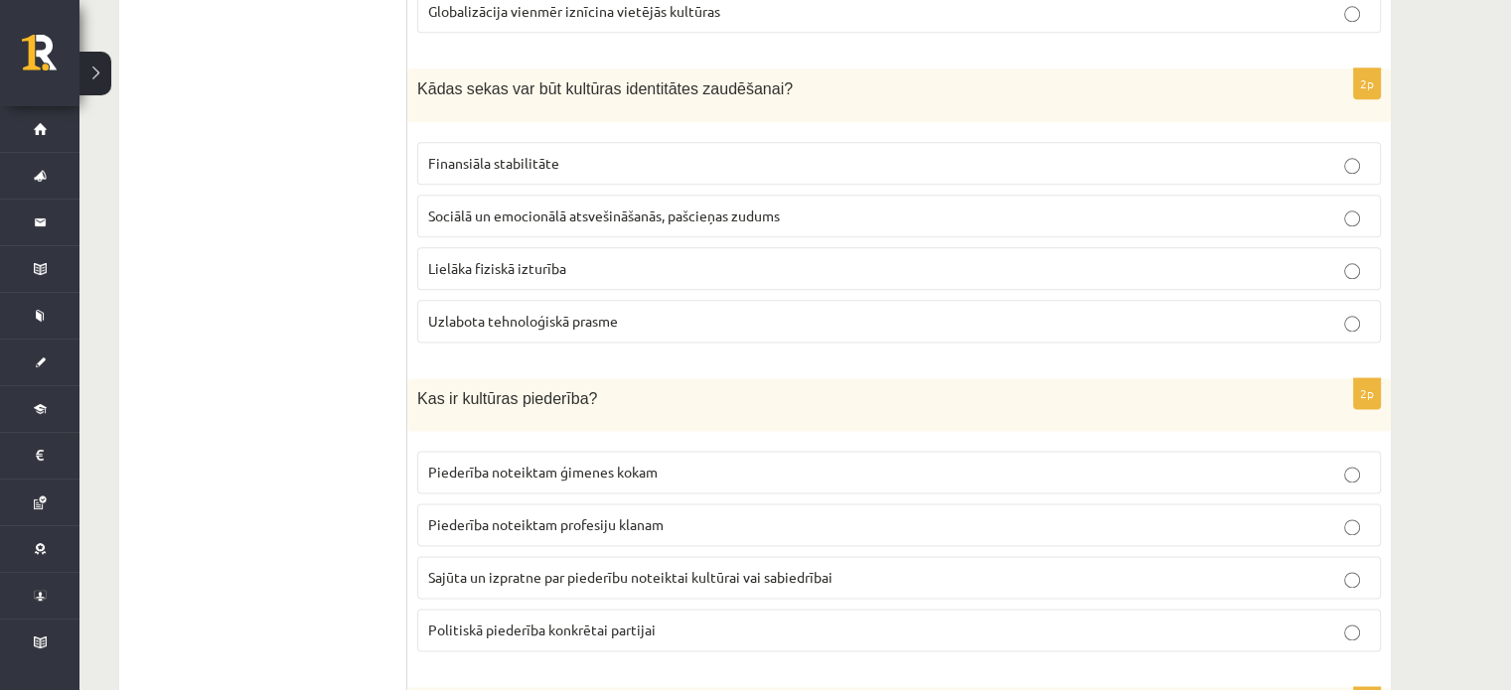
click at [694, 207] on span "Sociālā un emocionālā atsvešināšanās, pašcieņas zudums" at bounding box center [604, 216] width 352 height 18
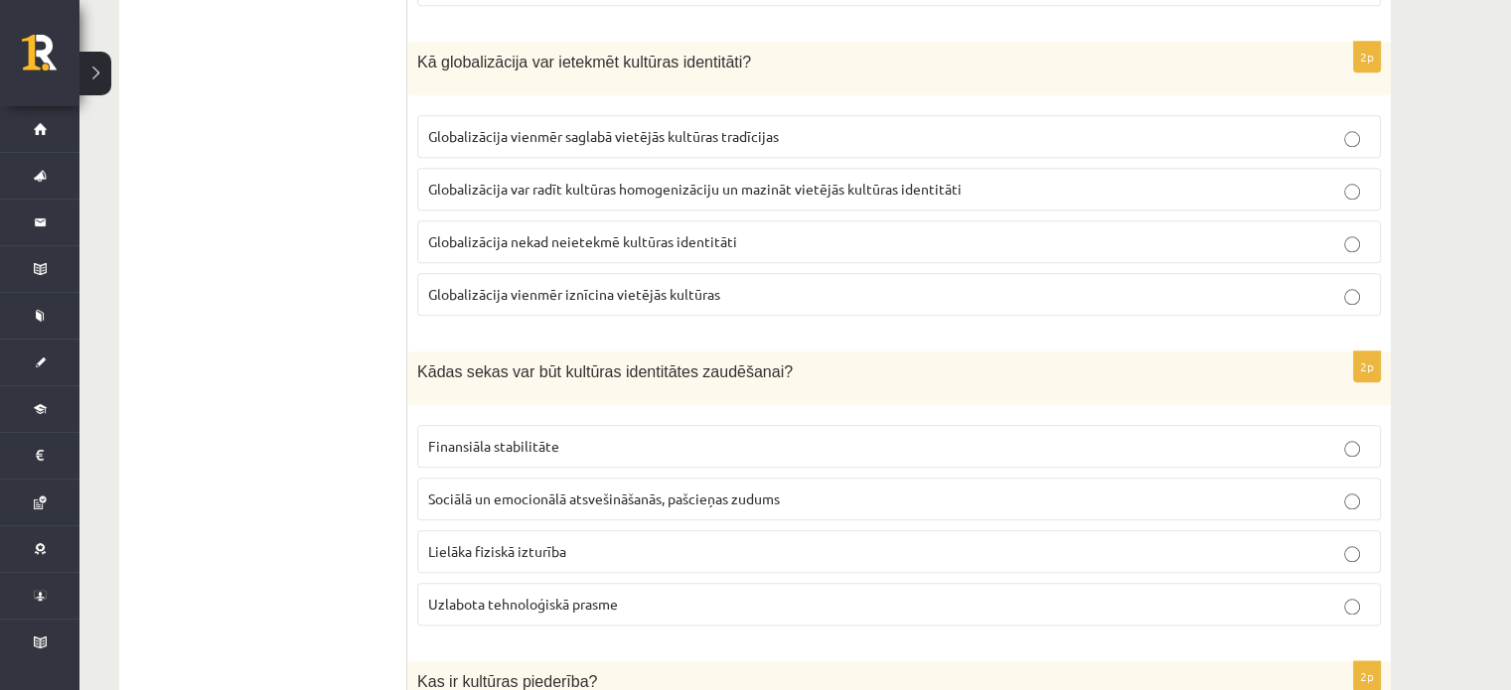
scroll to position [2175, 0]
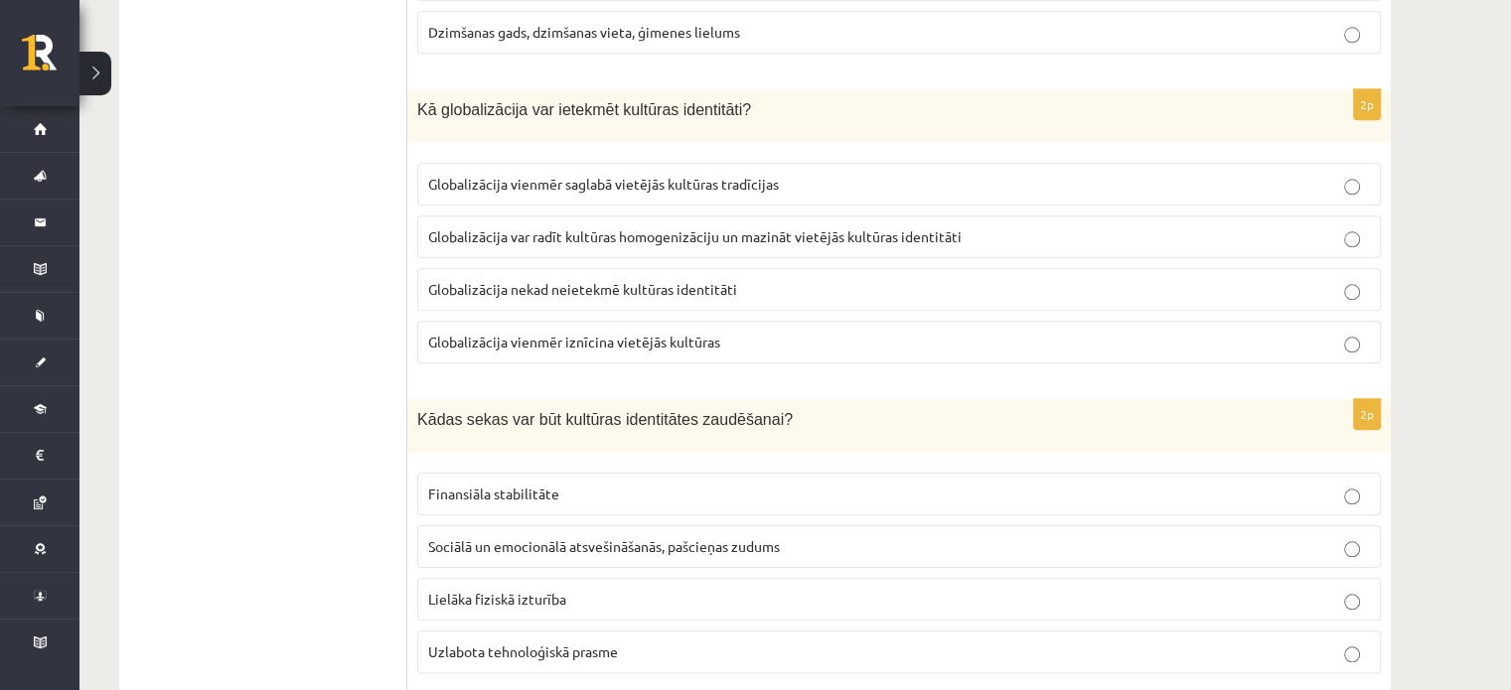
click at [693, 216] on label "Globalizācija var radīt kultūras homogenizāciju un mazināt vietējās kultūras id…" at bounding box center [898, 237] width 963 height 43
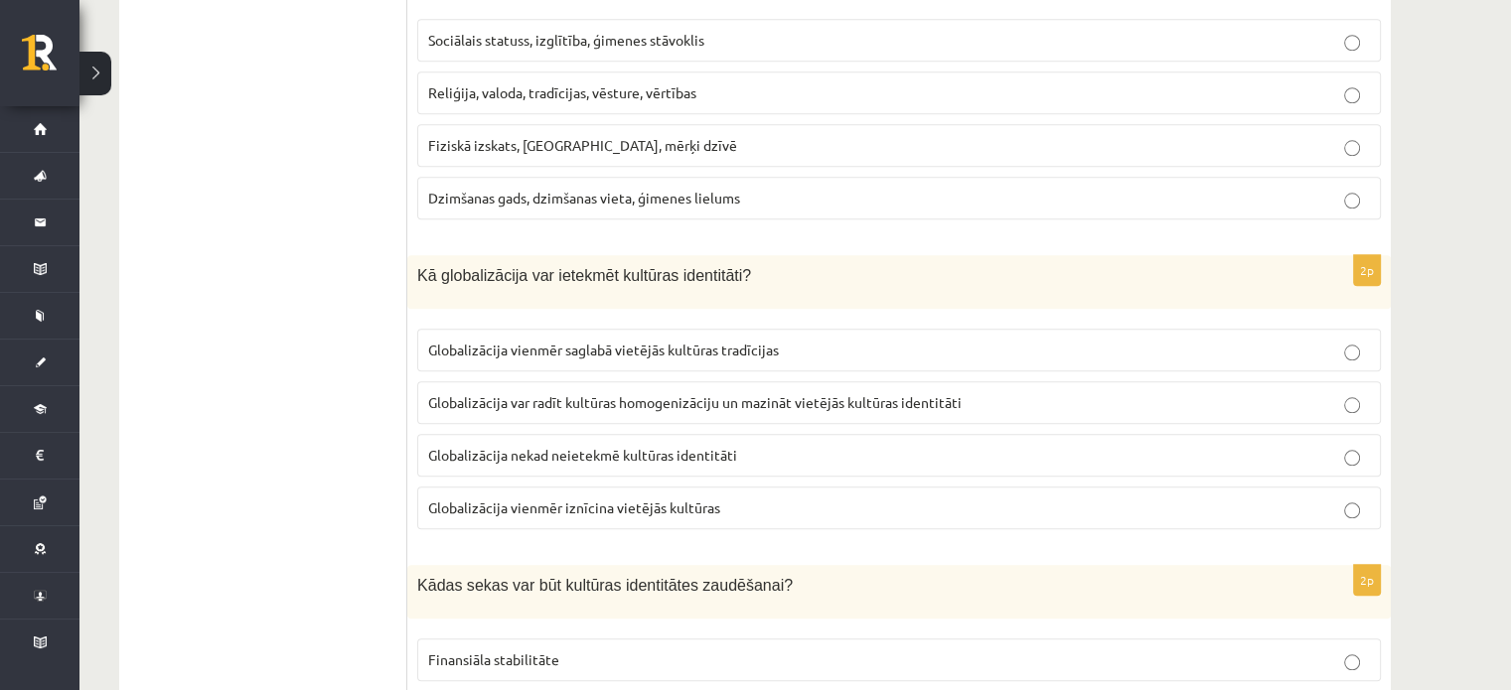
scroll to position [1843, 0]
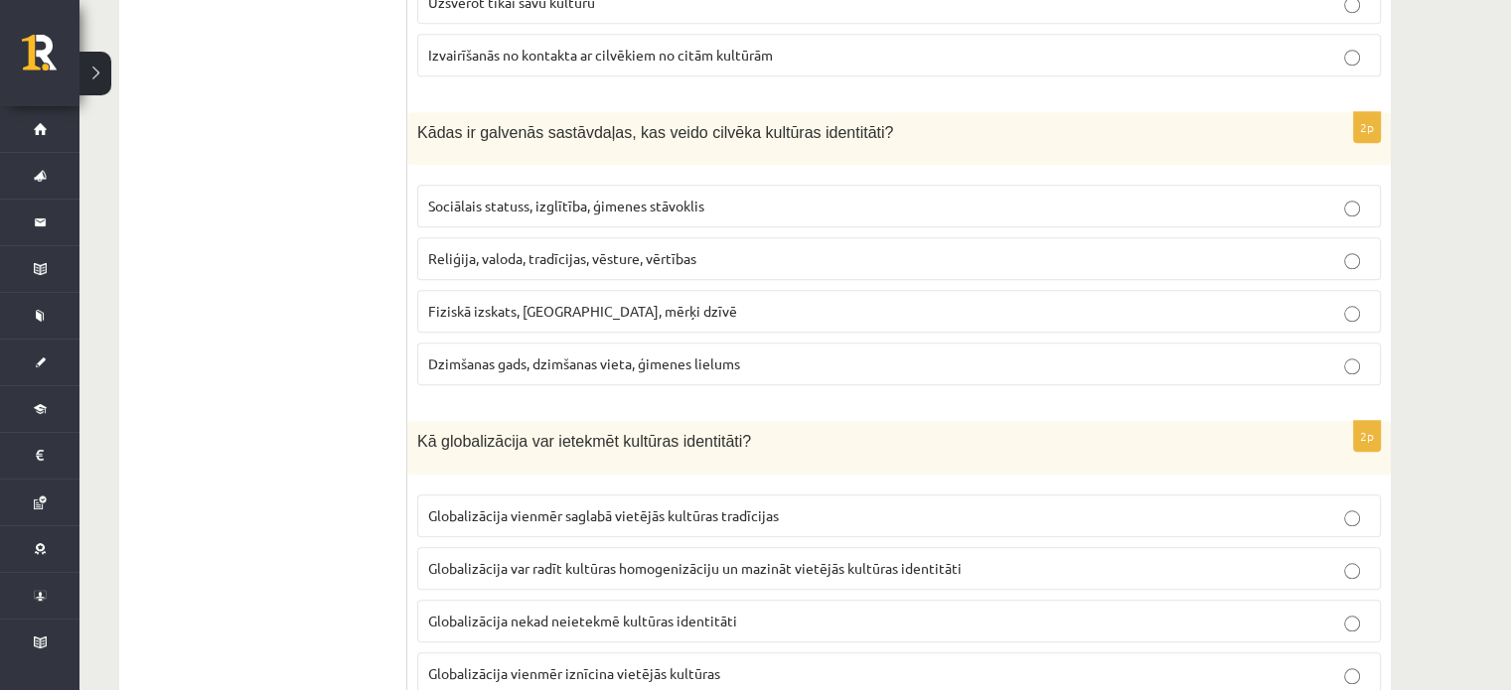
click at [690, 237] on label "Reliģija, valoda, tradīcijas, vēsture, vērtības" at bounding box center [898, 258] width 963 height 43
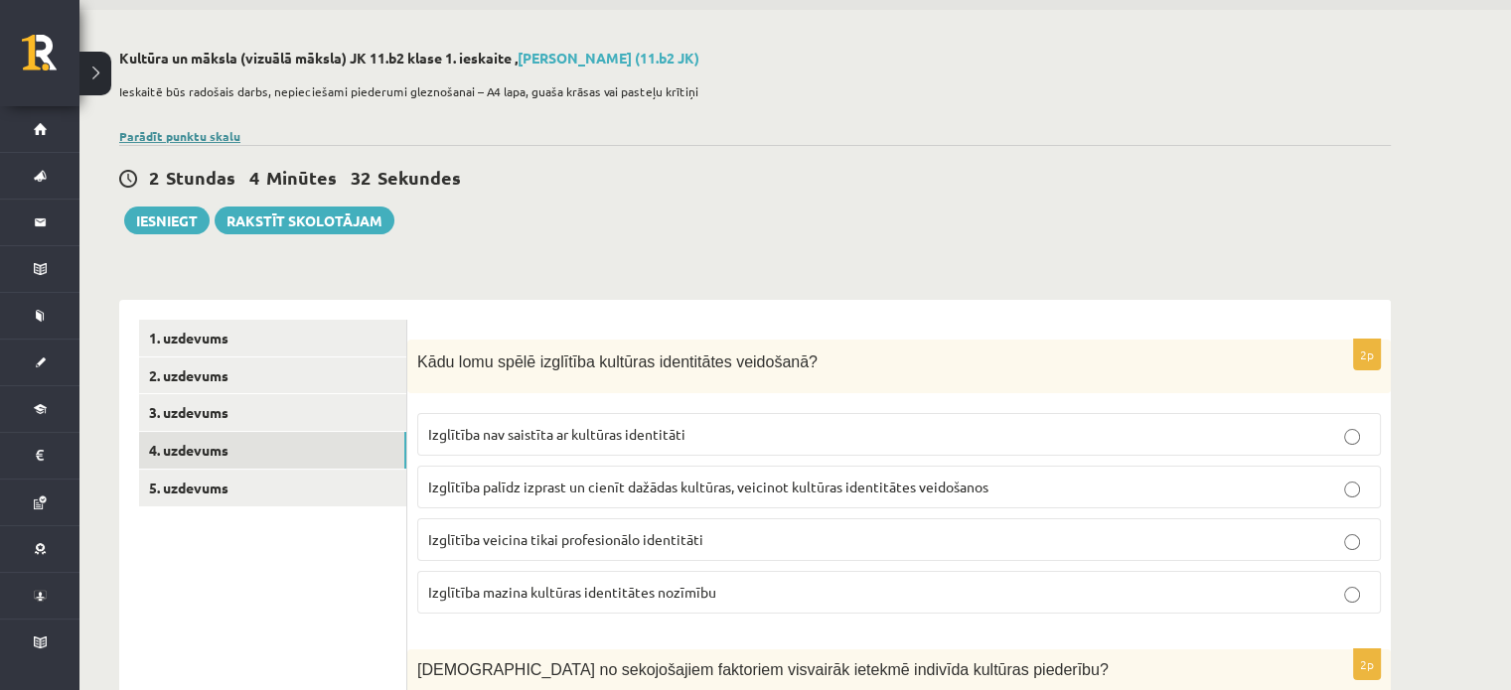
scroll to position [0, 0]
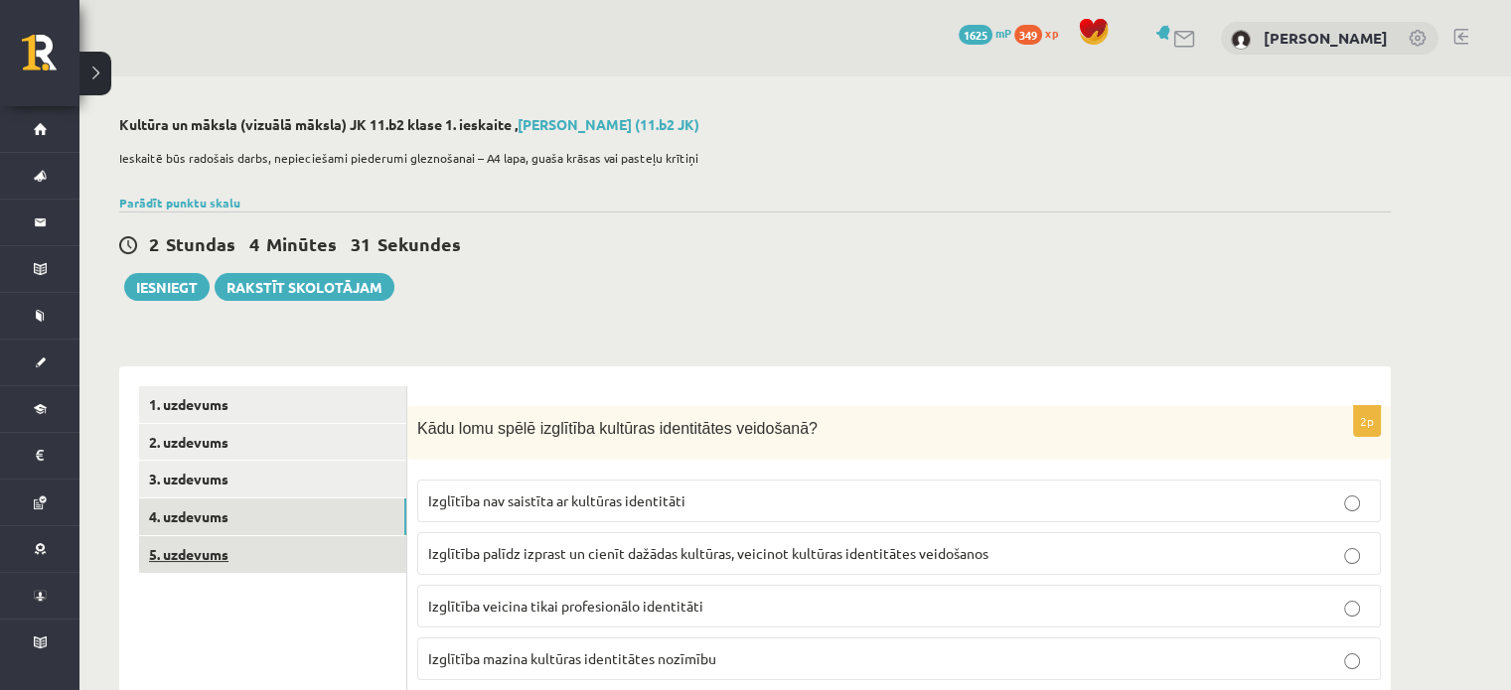
click at [203, 541] on link "5. uzdevums" at bounding box center [272, 554] width 267 height 37
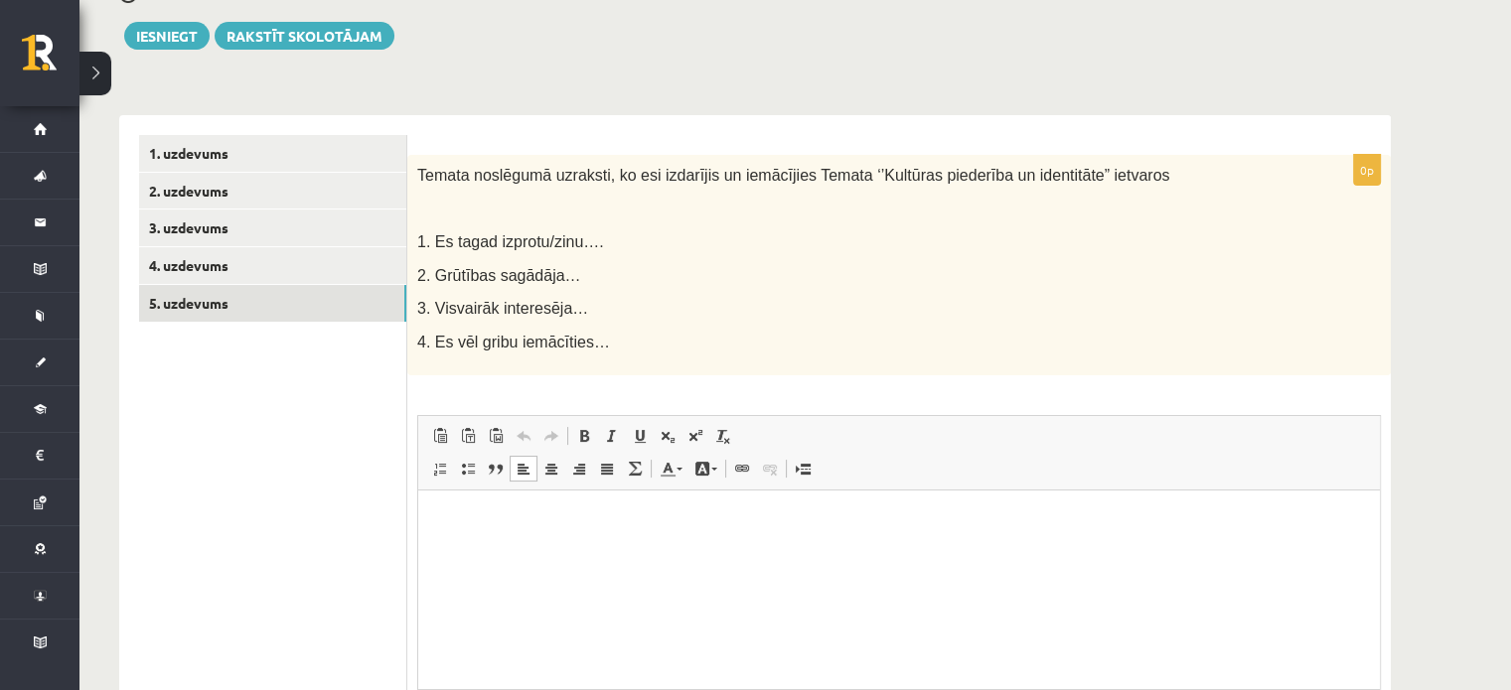
click at [444, 505] on html at bounding box center [898, 521] width 961 height 61
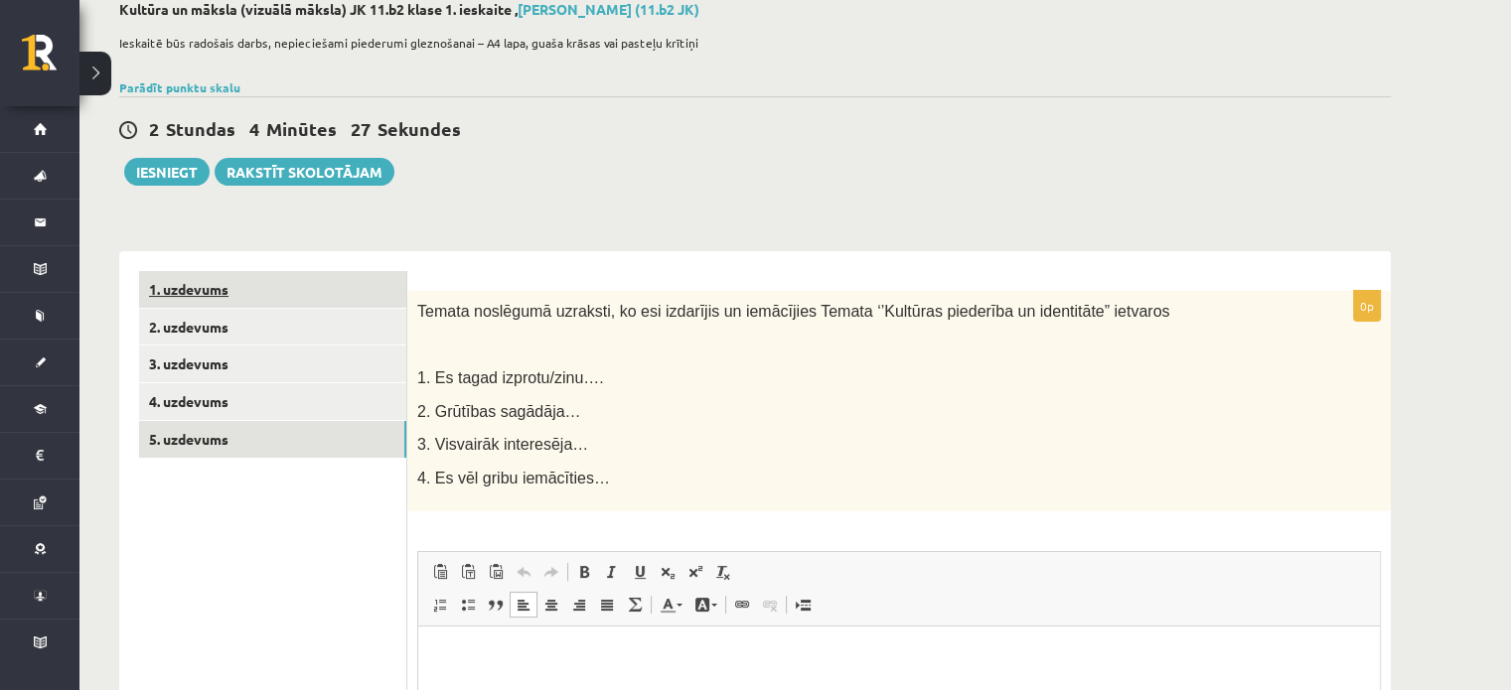
scroll to position [86, 0]
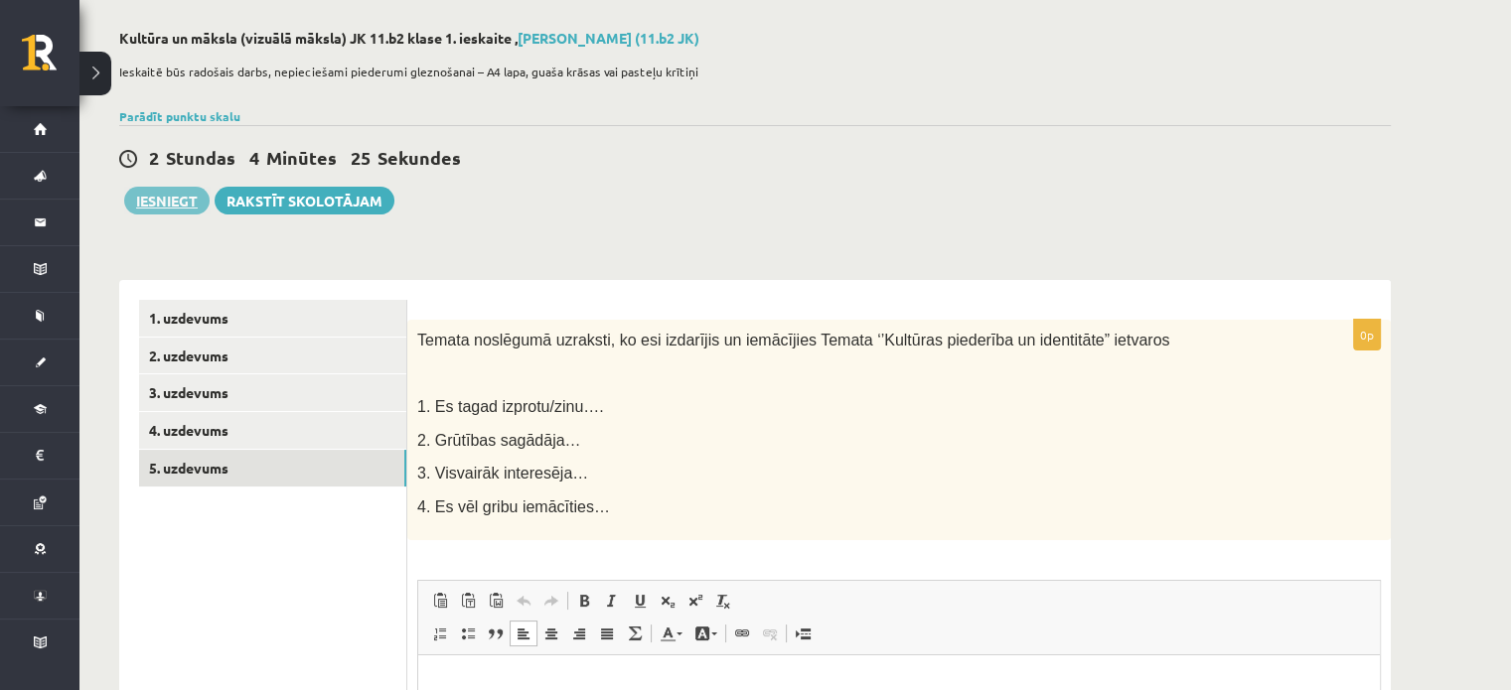
click at [161, 194] on button "Iesniegt" at bounding box center [166, 201] width 85 height 28
